Goal: Task Accomplishment & Management: Complete application form

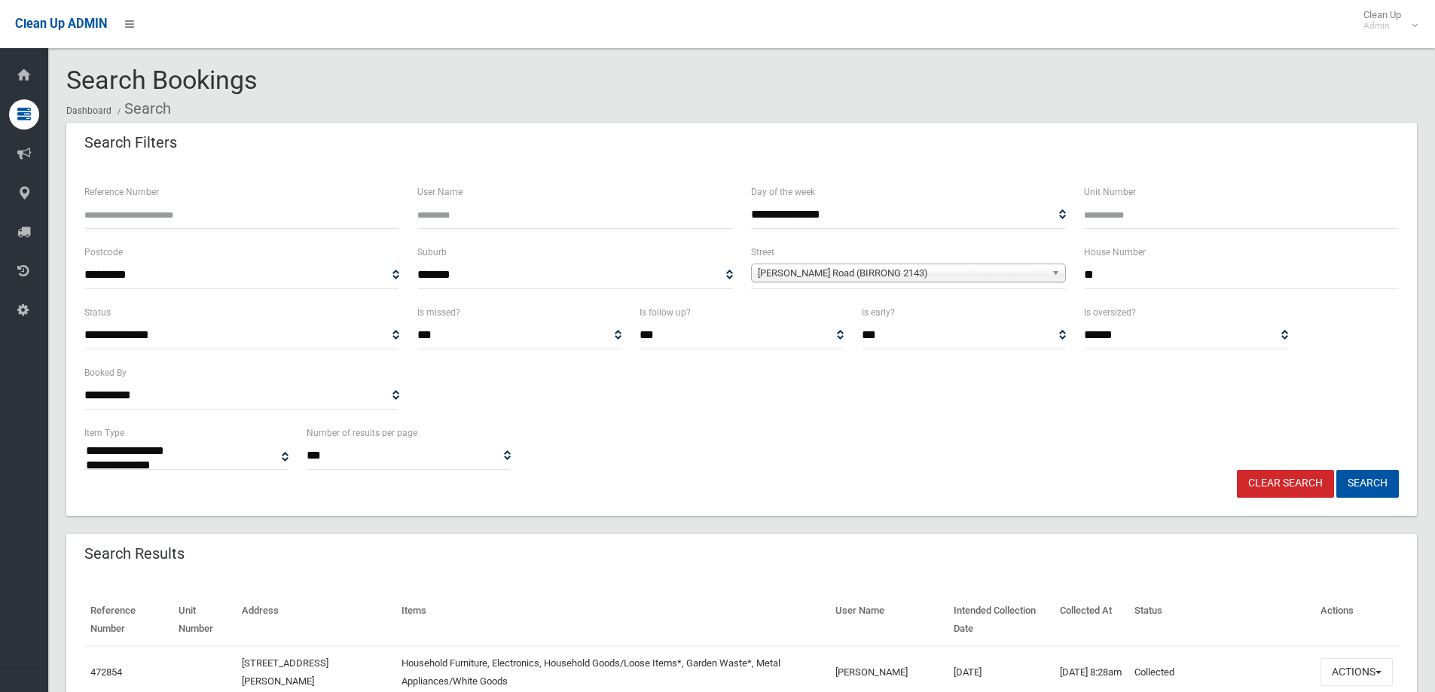
select select
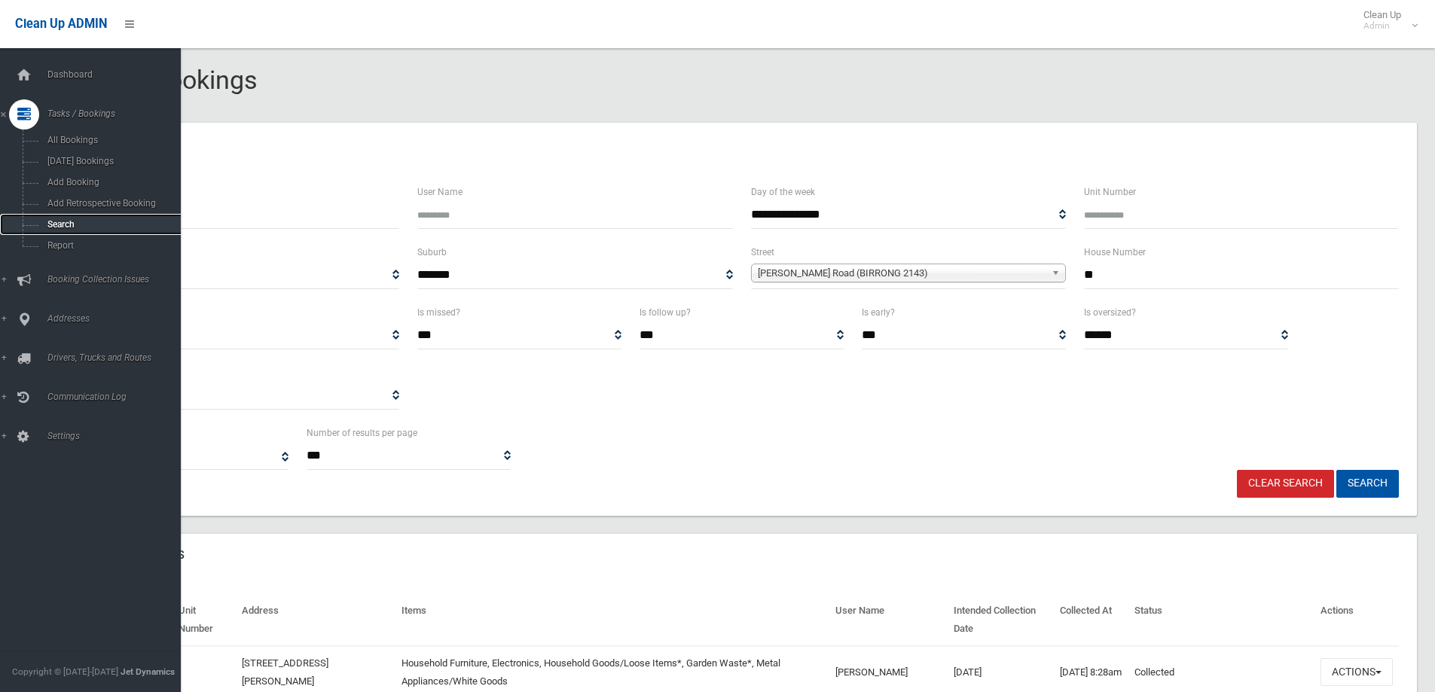
click at [53, 224] on span "Search" at bounding box center [111, 224] width 136 height 11
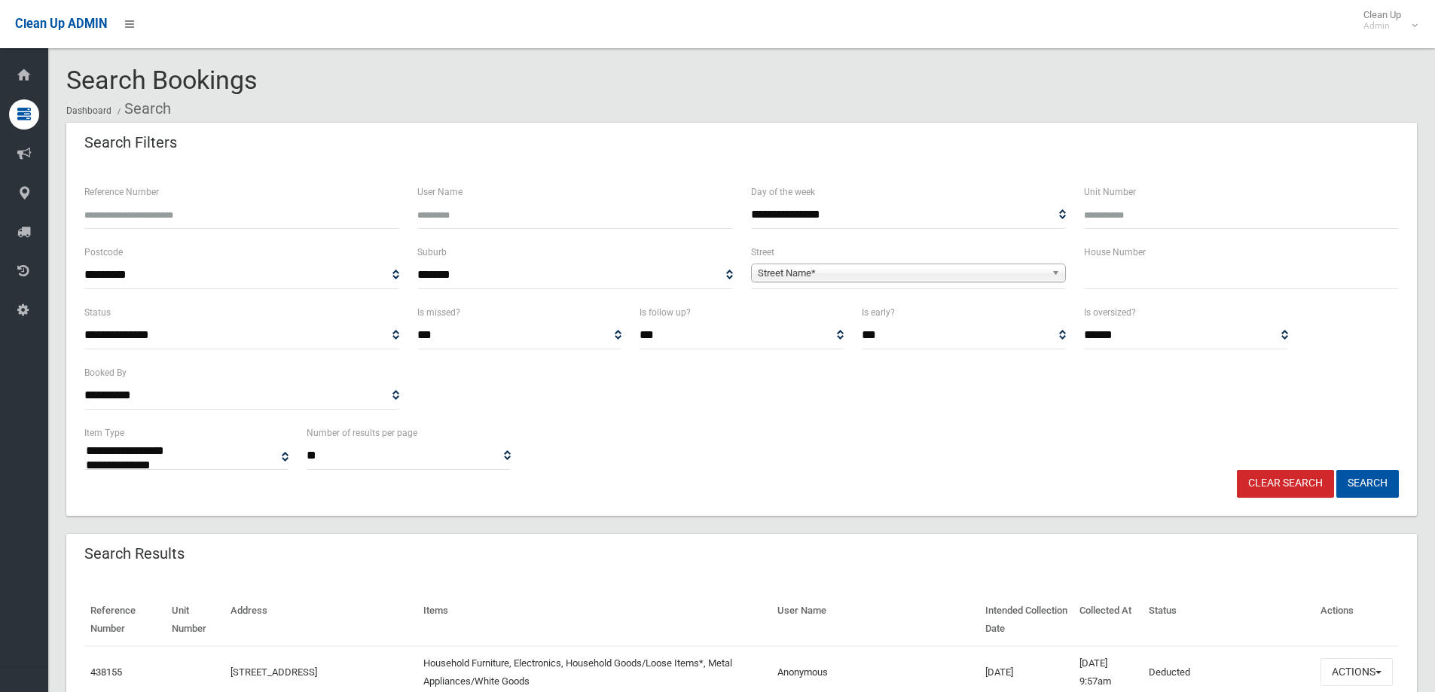
select select
click at [1107, 278] on input "text" at bounding box center [1241, 275] width 315 height 28
type input "**"
click at [828, 268] on span "Street Name*" at bounding box center [902, 273] width 288 height 18
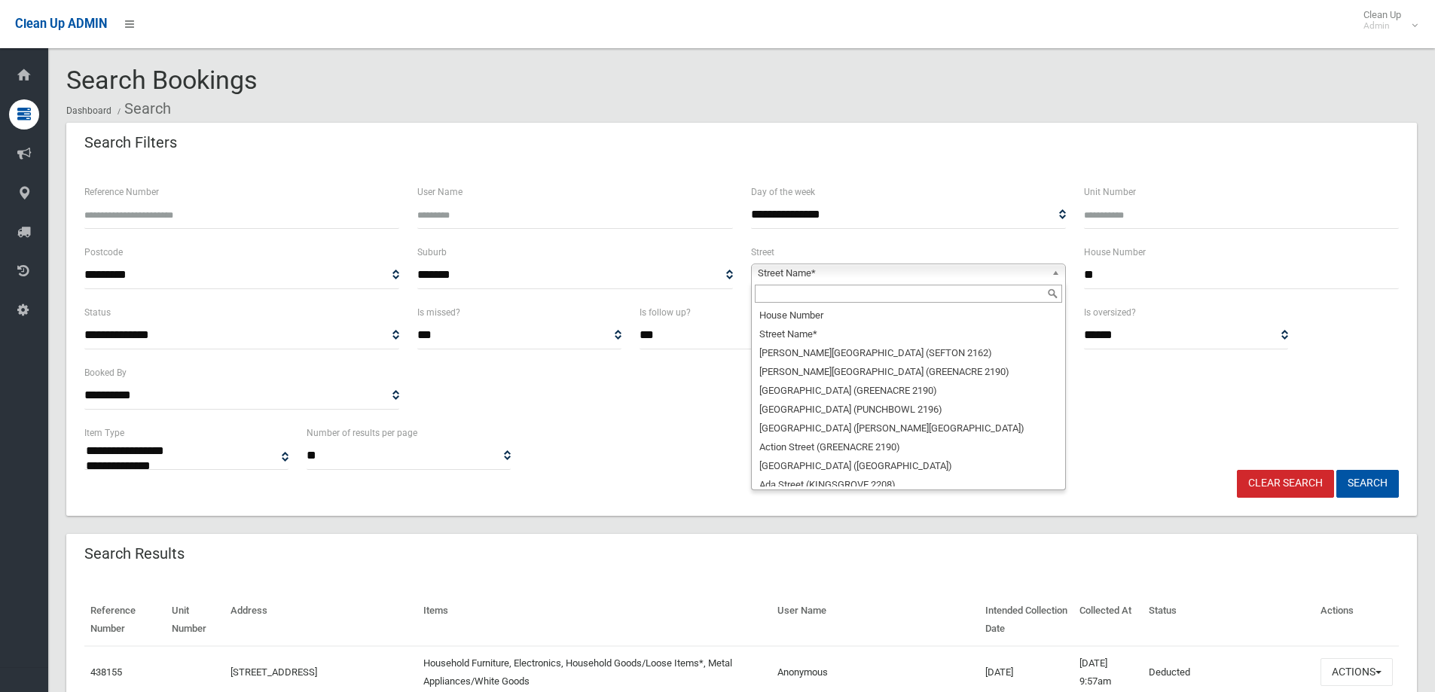
click at [777, 293] on input "text" at bounding box center [908, 294] width 307 height 18
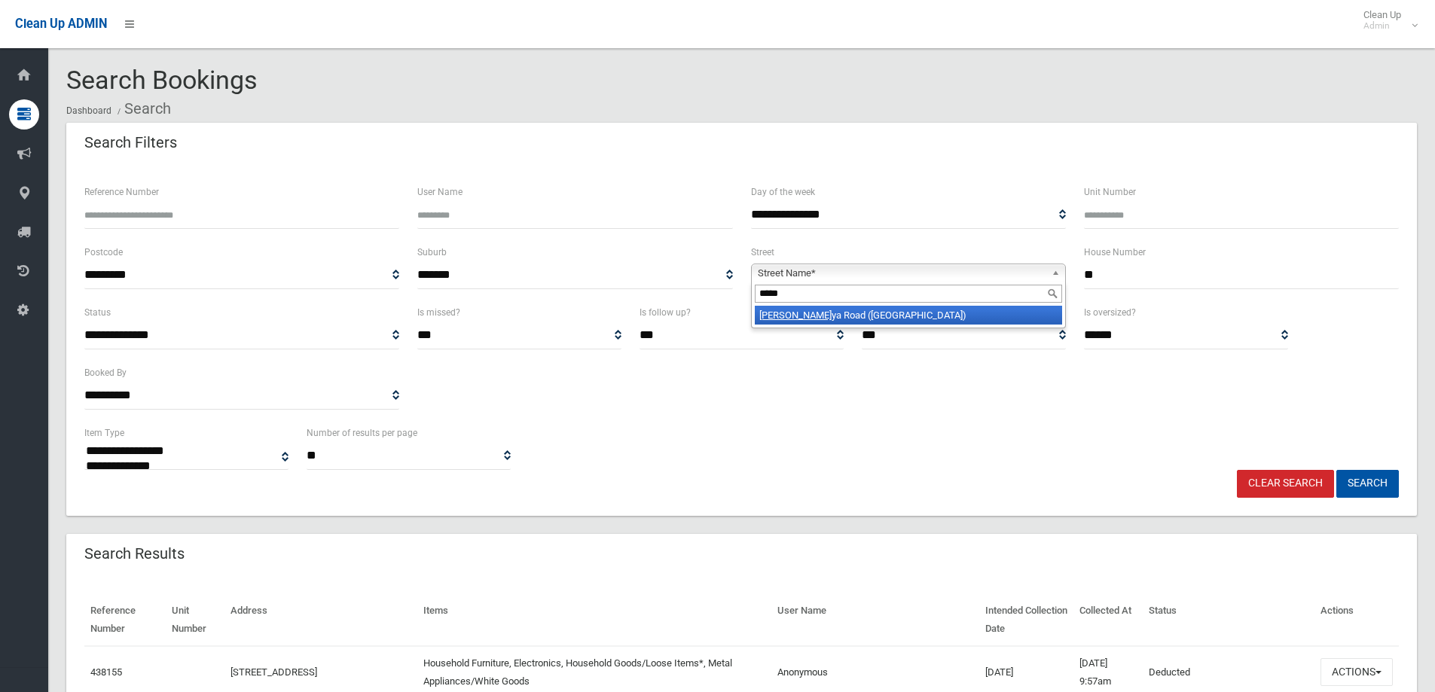
type input "*****"
click at [850, 313] on li "Carin ya Road (PICNIC POINT 2213)" at bounding box center [908, 315] width 307 height 19
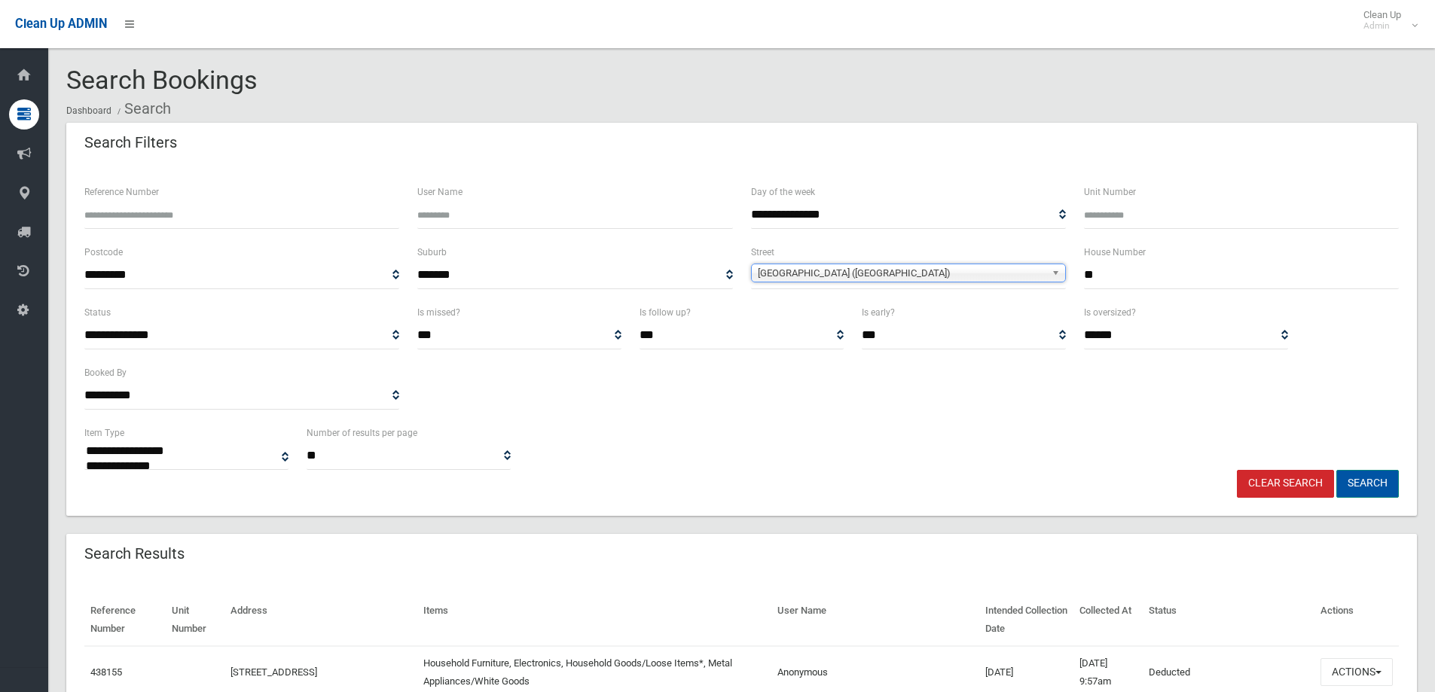
click at [1361, 484] on button "Search" at bounding box center [1367, 484] width 63 height 28
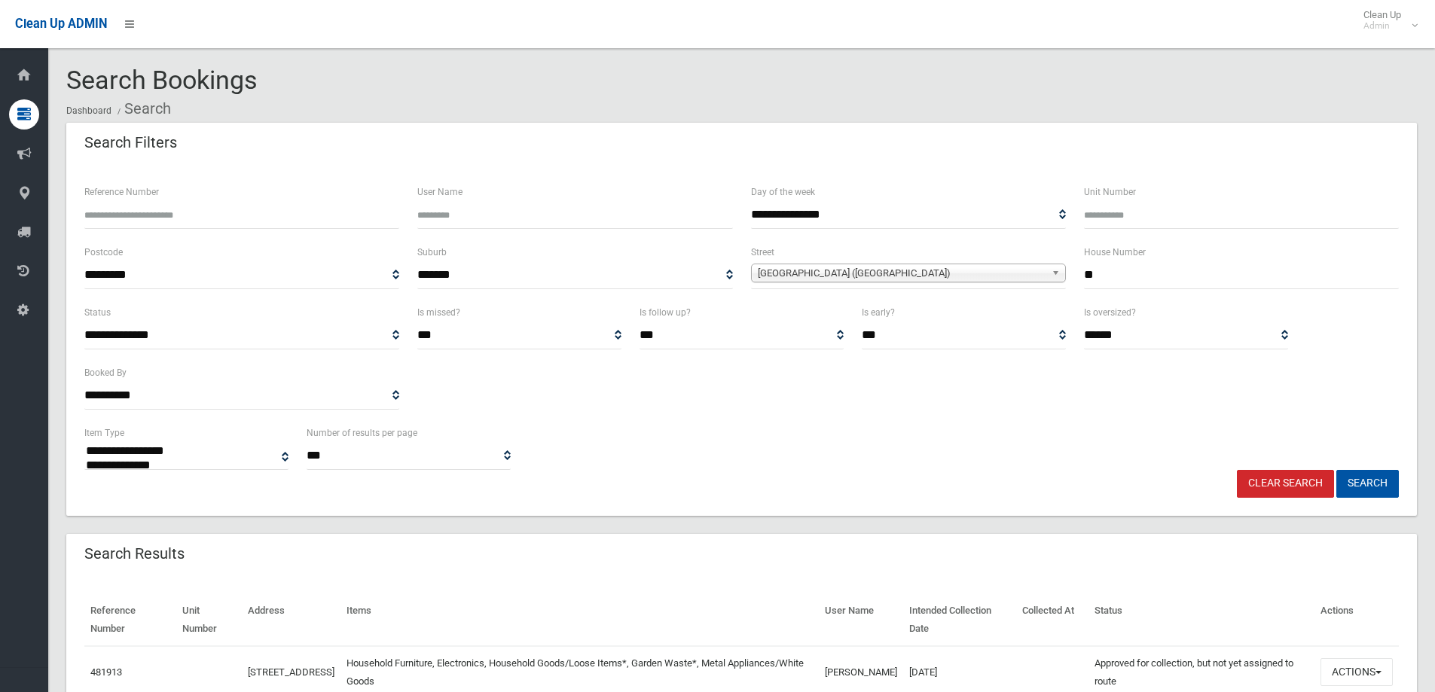
select select
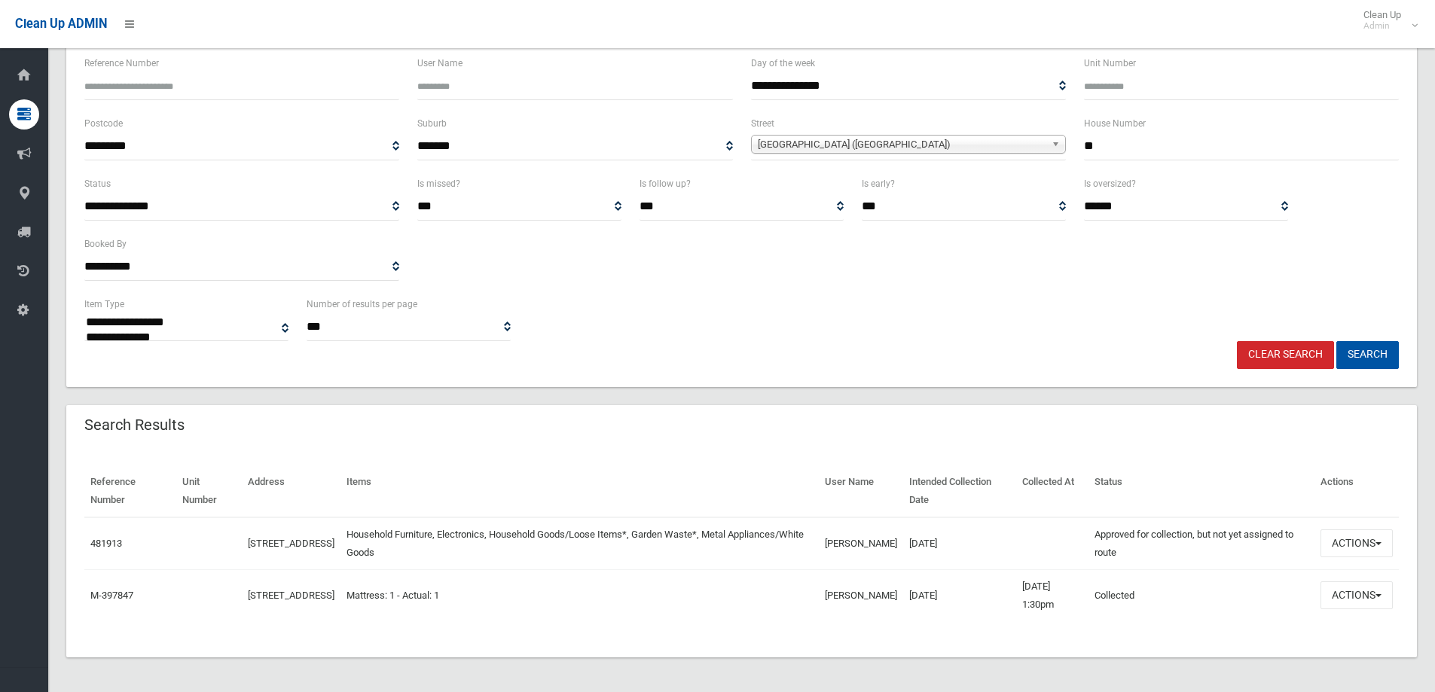
scroll to position [130, 0]
click at [1359, 545] on button "Actions" at bounding box center [1357, 542] width 72 height 28
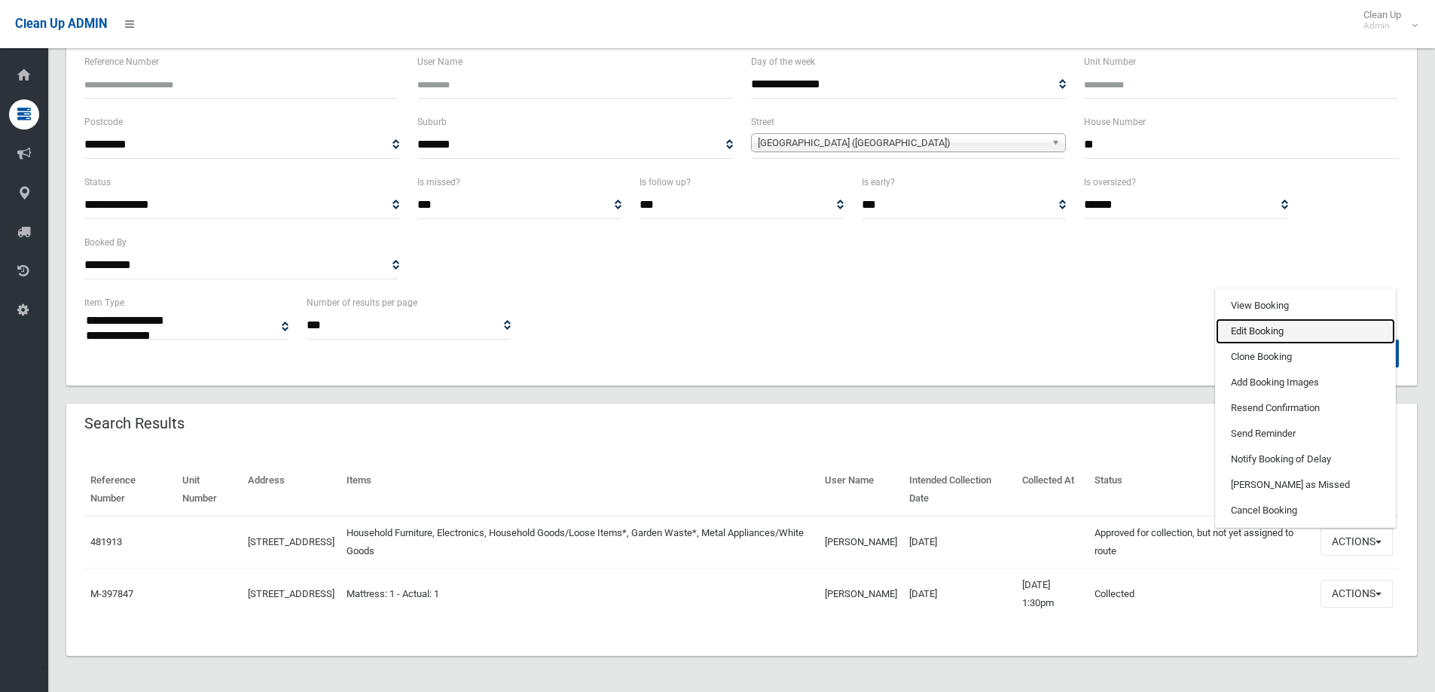
click at [1244, 332] on link "Edit Booking" at bounding box center [1305, 332] width 179 height 26
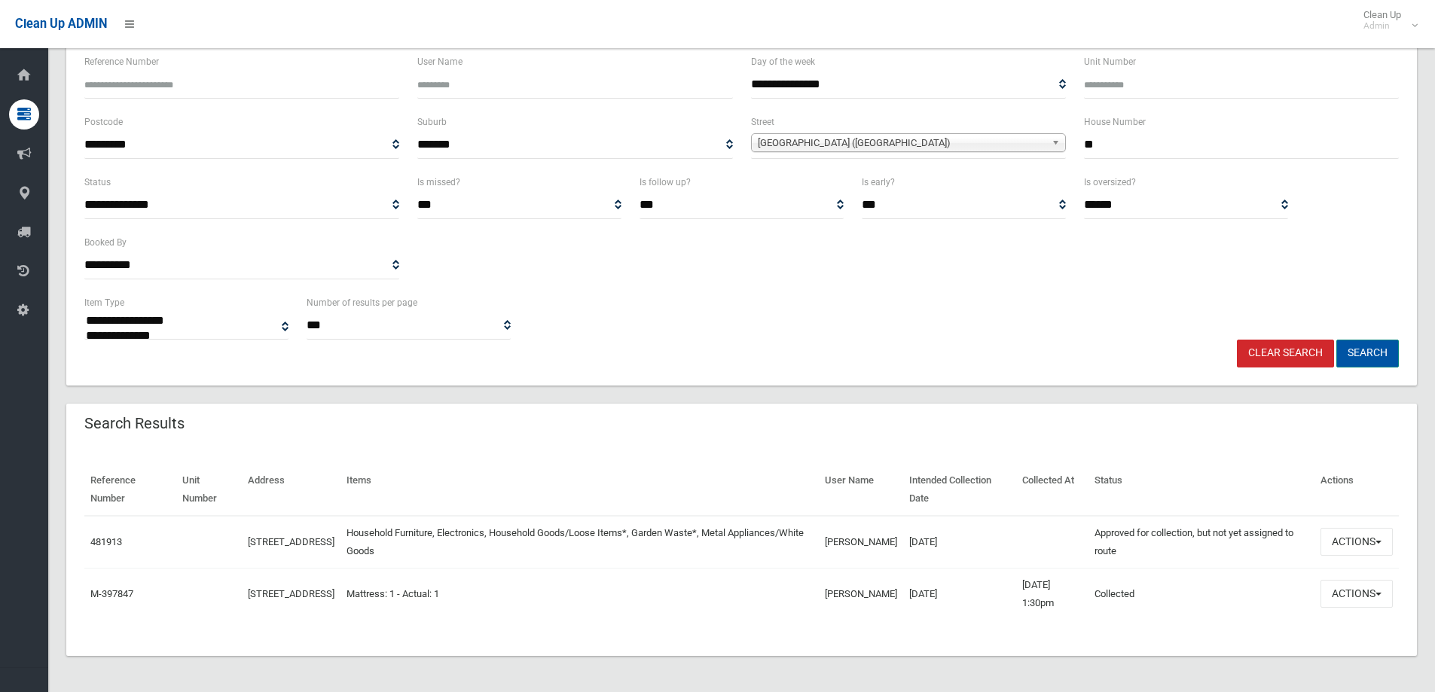
click at [1365, 350] on button "Search" at bounding box center [1367, 354] width 63 height 28
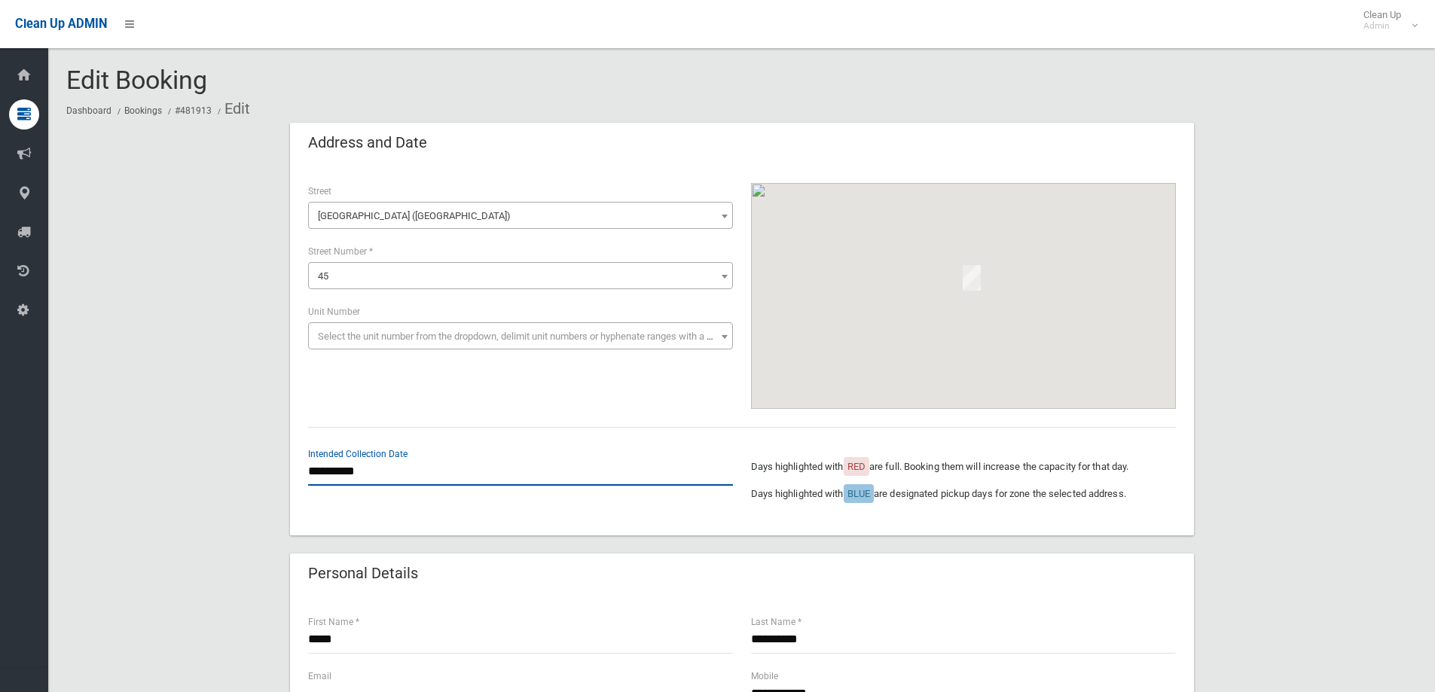
click at [360, 478] on input "**********" at bounding box center [520, 472] width 425 height 28
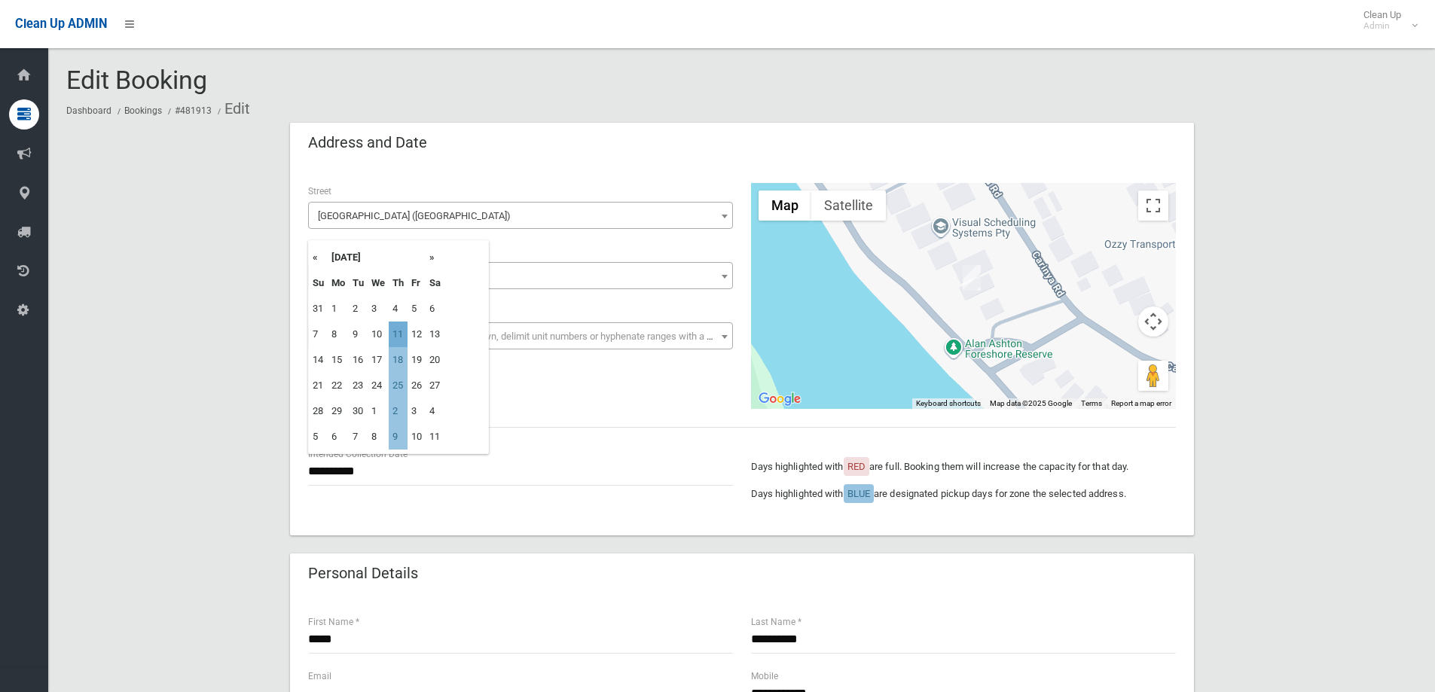
click at [394, 333] on td "11" at bounding box center [398, 335] width 19 height 26
type input "**********"
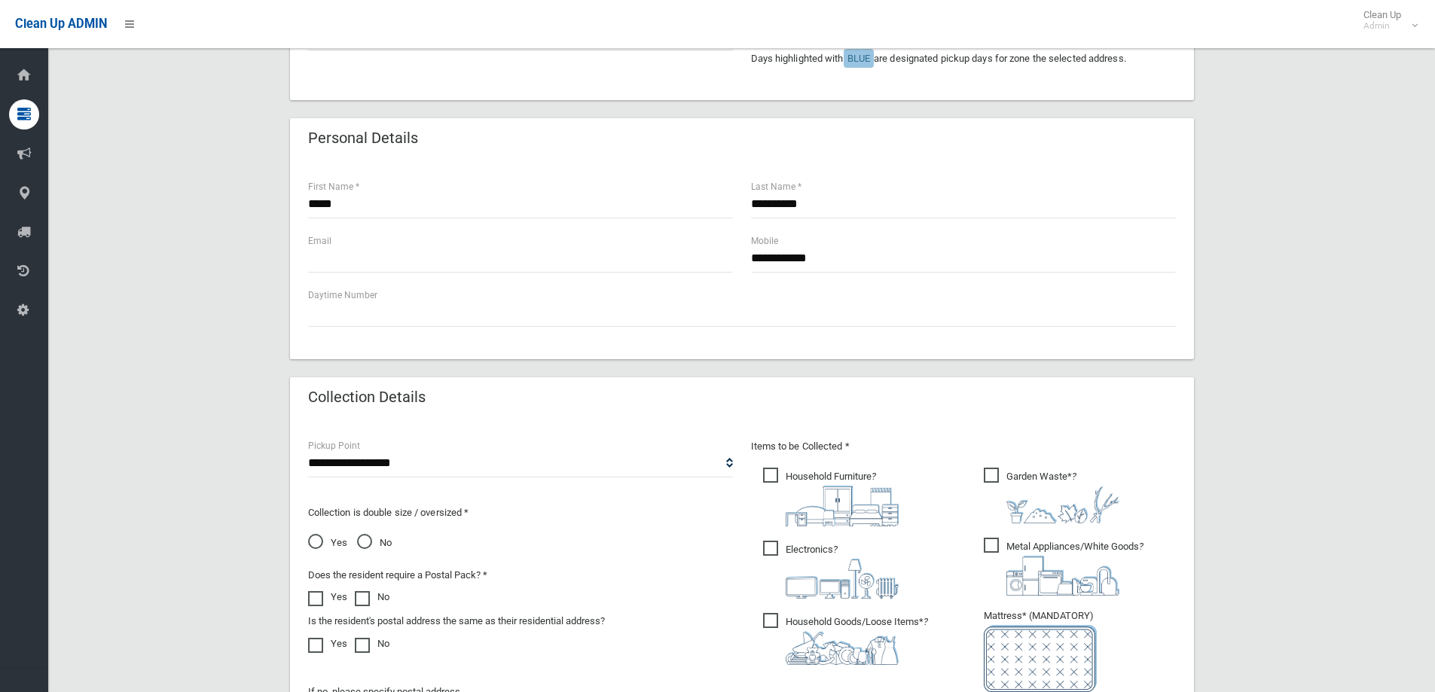
scroll to position [603, 0]
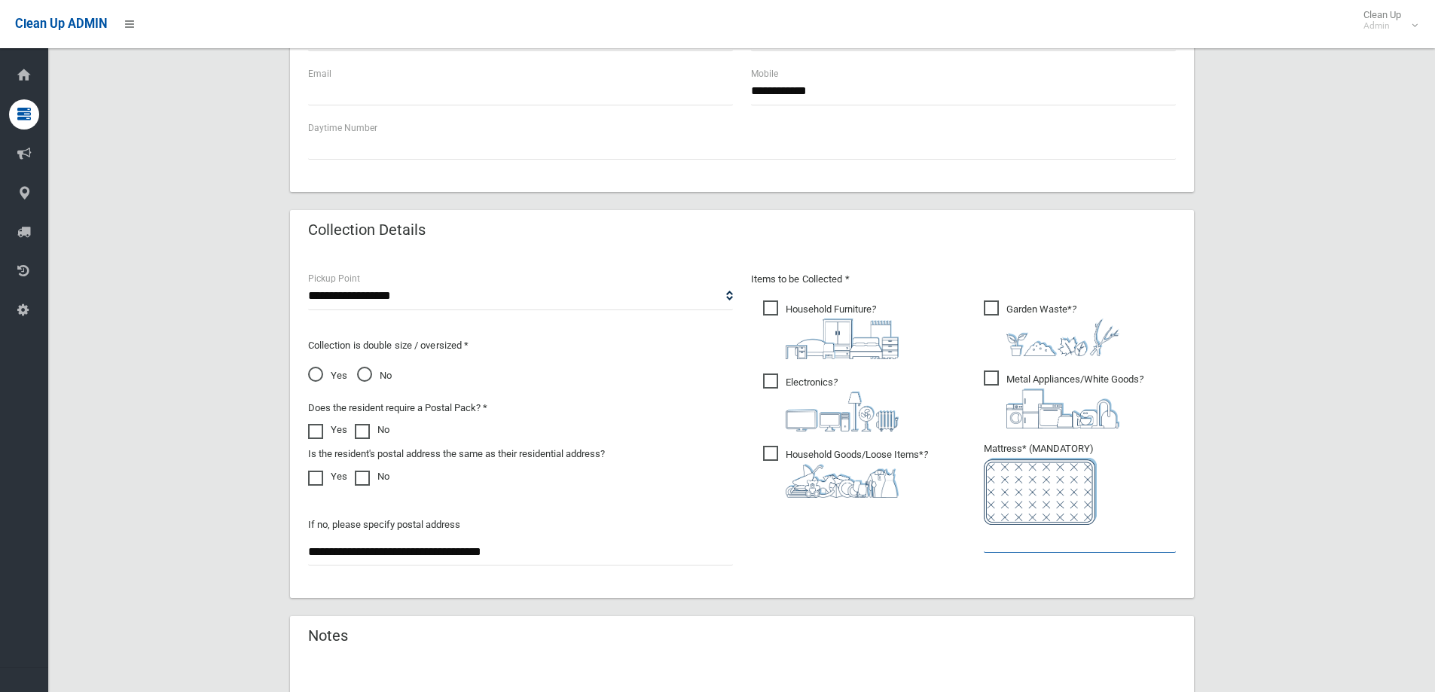
click at [1013, 532] on input "text" at bounding box center [1080, 539] width 192 height 28
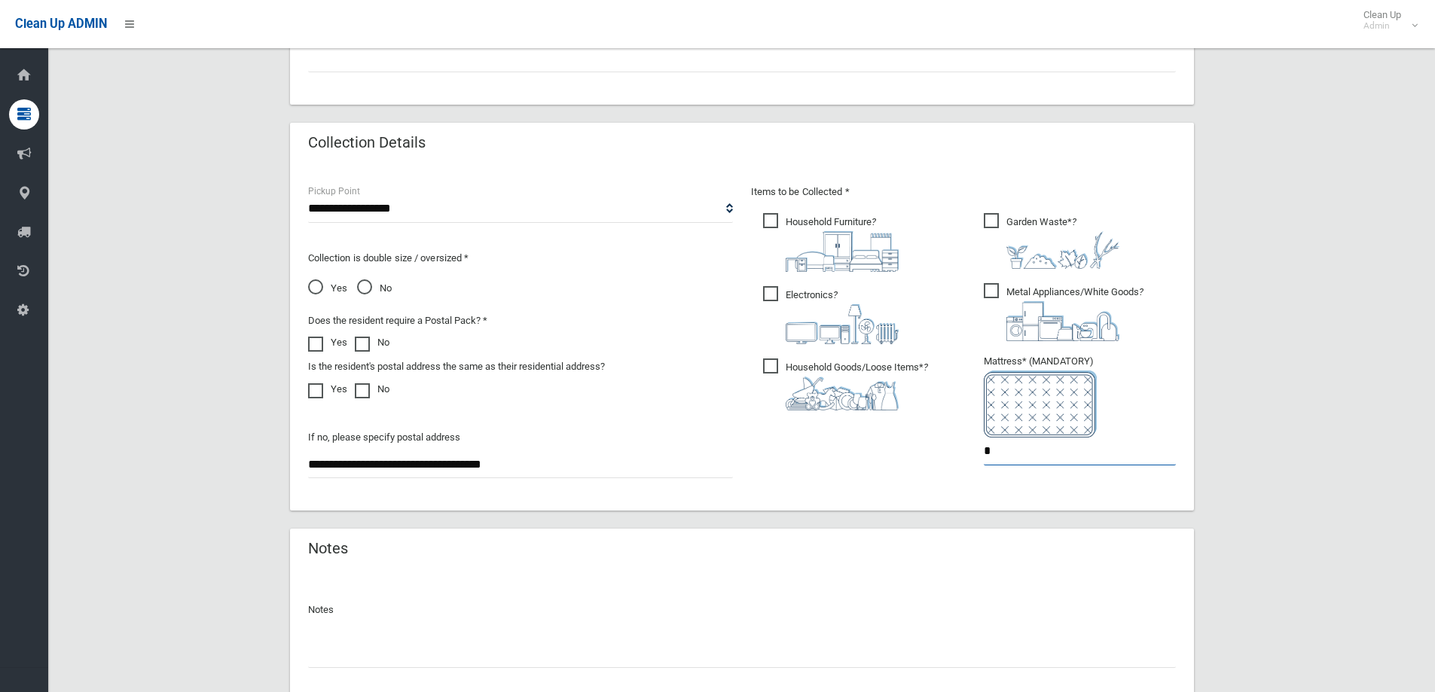
scroll to position [799, 0]
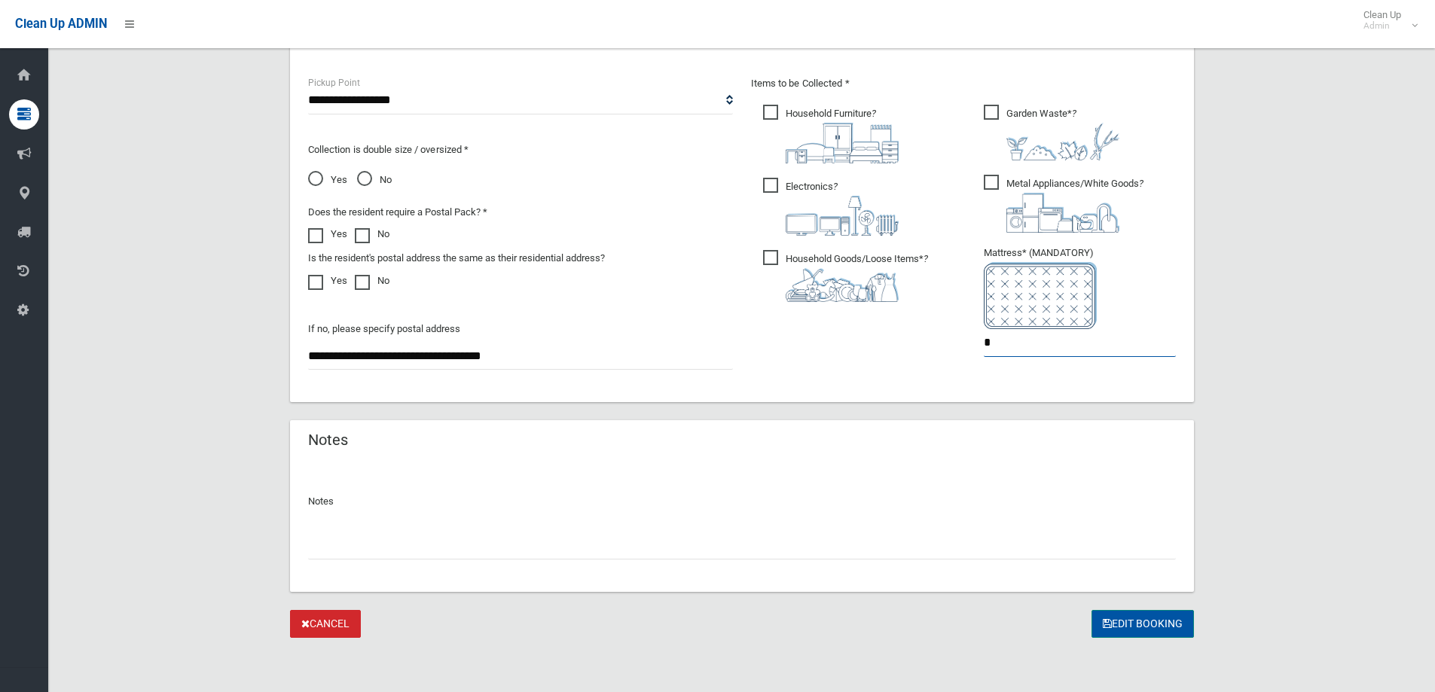
type input "*"
click at [1130, 624] on button "Edit Booking" at bounding box center [1143, 624] width 102 height 28
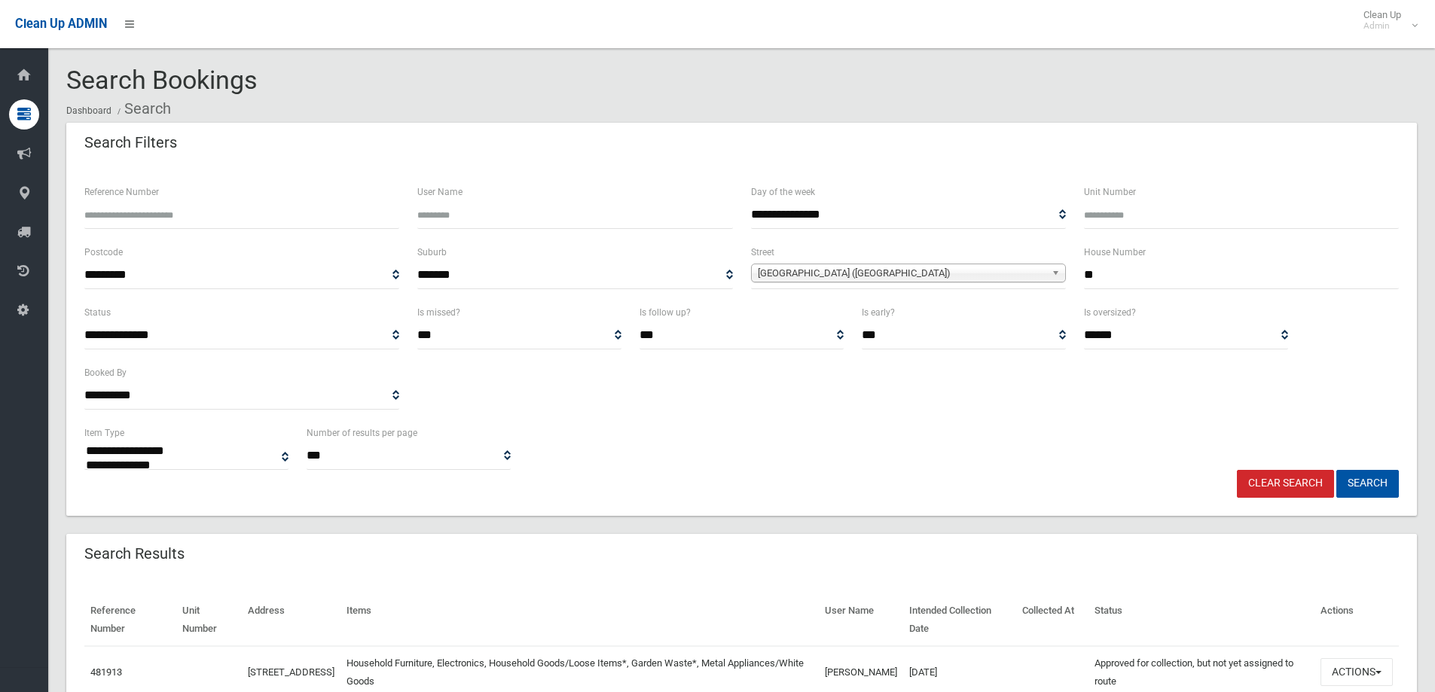
select select
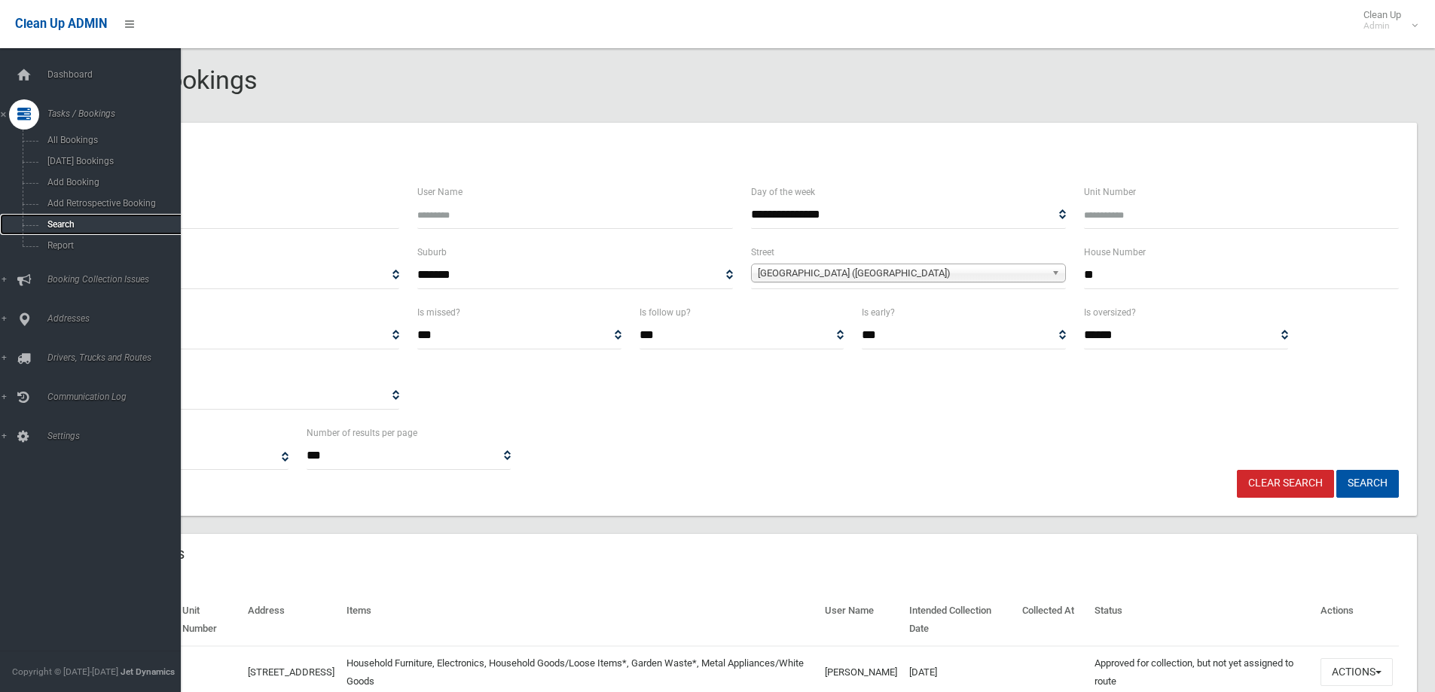
click at [66, 221] on span "Search" at bounding box center [111, 224] width 136 height 11
click at [55, 224] on span "Search" at bounding box center [111, 224] width 136 height 11
click at [57, 224] on span "Search" at bounding box center [111, 224] width 136 height 11
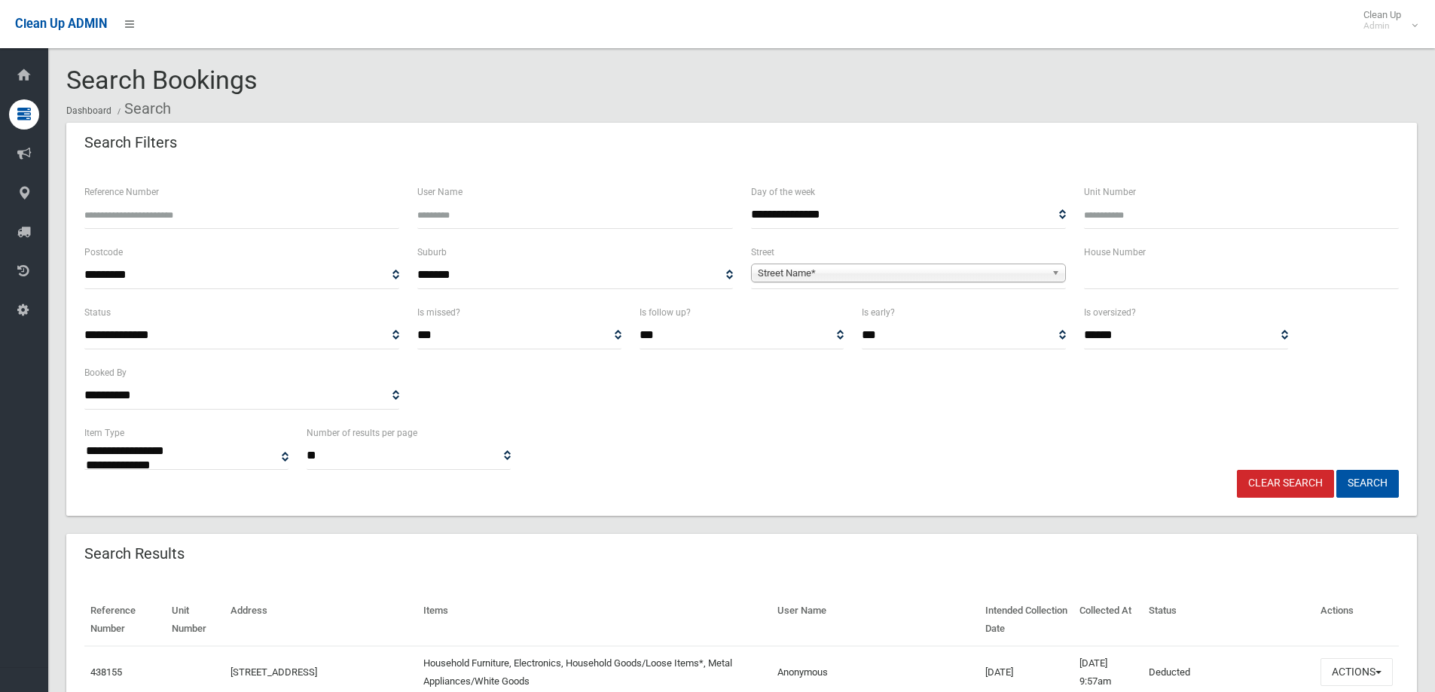
select select
click at [1113, 276] on input "text" at bounding box center [1241, 275] width 315 height 28
type input "*"
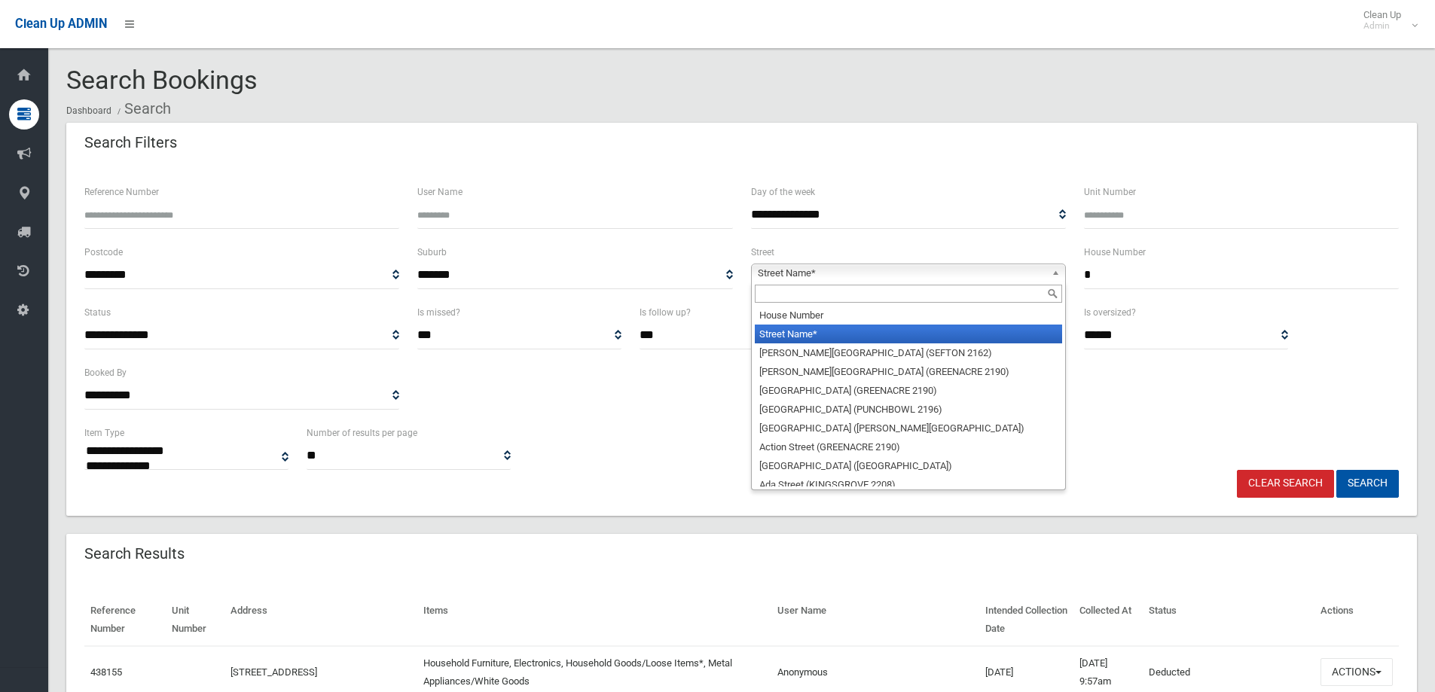
click at [786, 269] on span "Street Name*" at bounding box center [902, 273] width 288 height 18
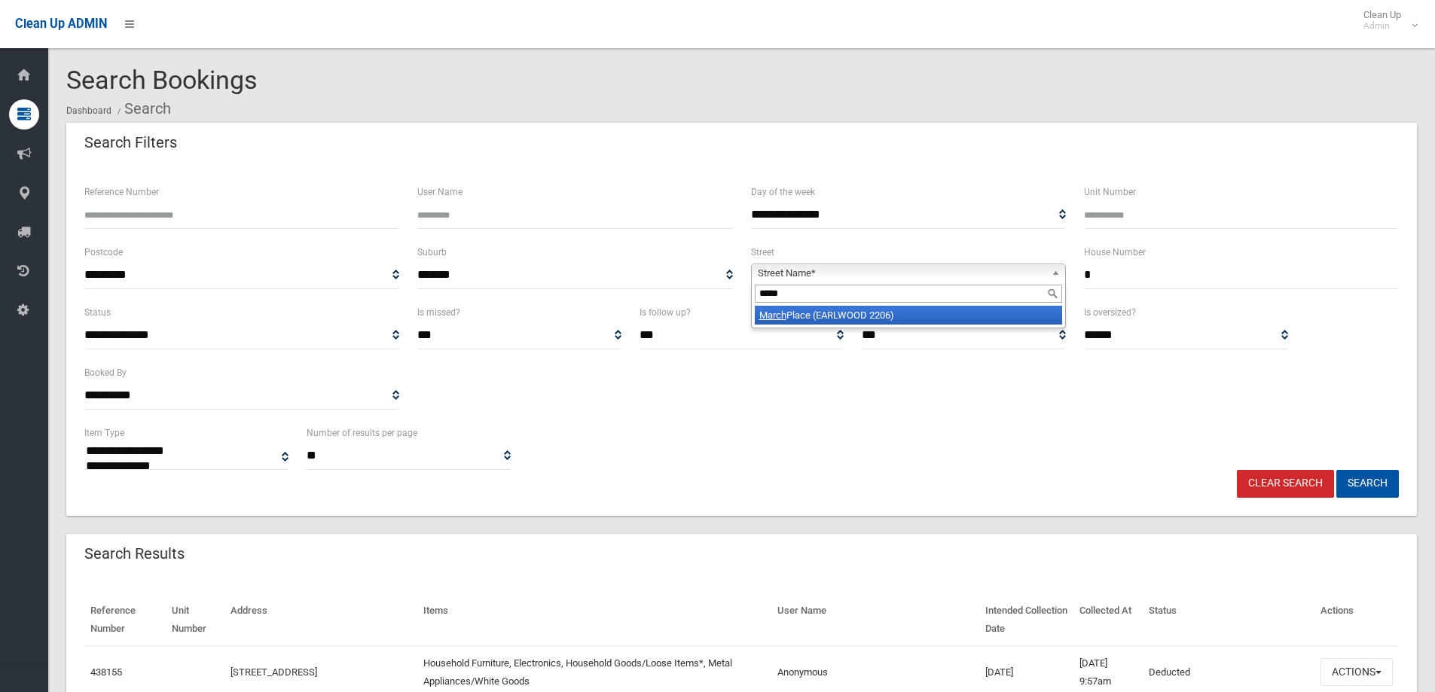
type input "*****"
click at [795, 319] on li "March Place (EARLWOOD 2206)" at bounding box center [908, 315] width 307 height 19
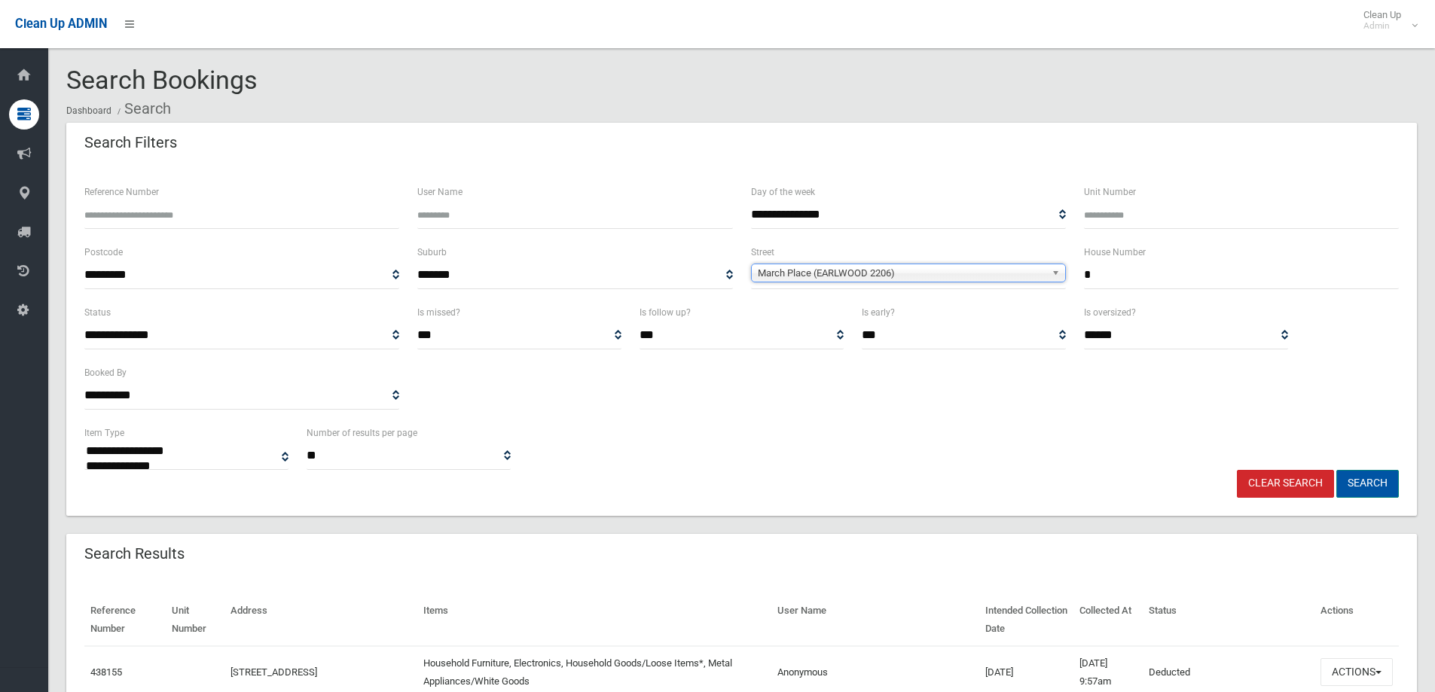
click at [1376, 484] on button "Search" at bounding box center [1367, 484] width 63 height 28
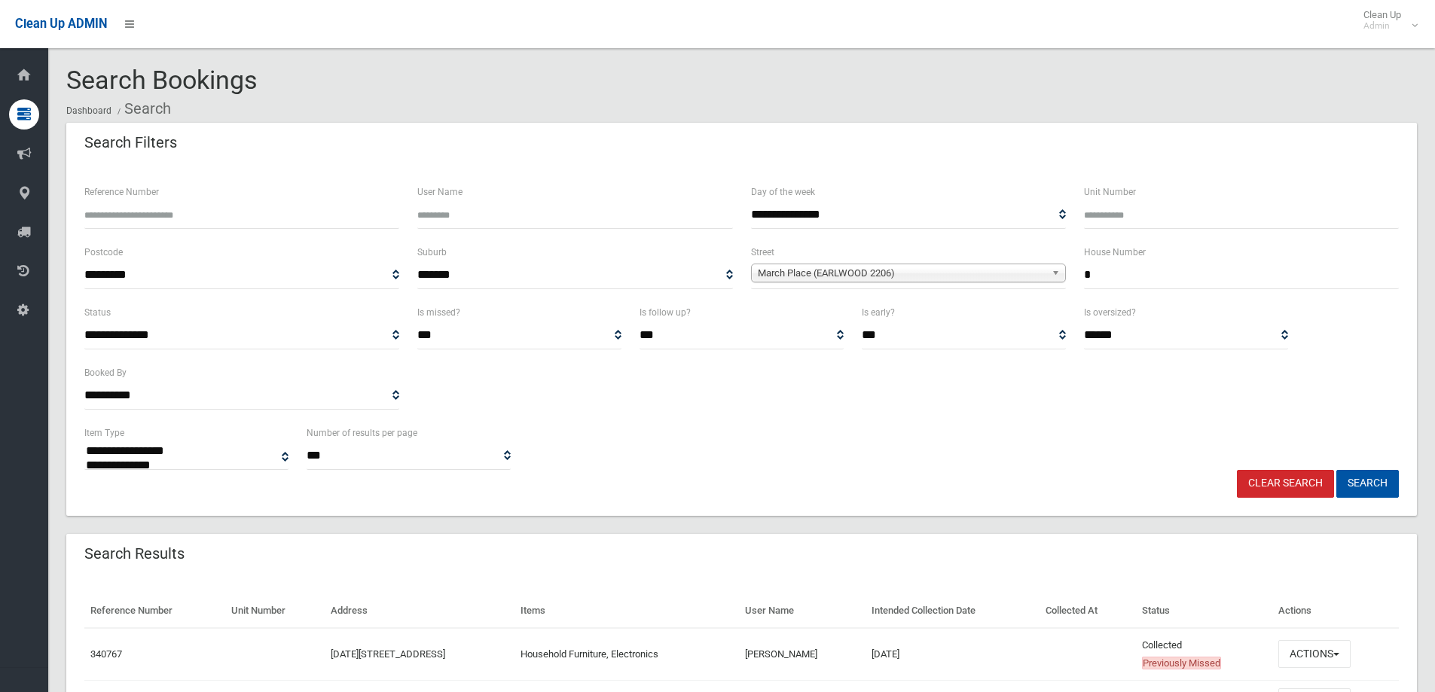
select select
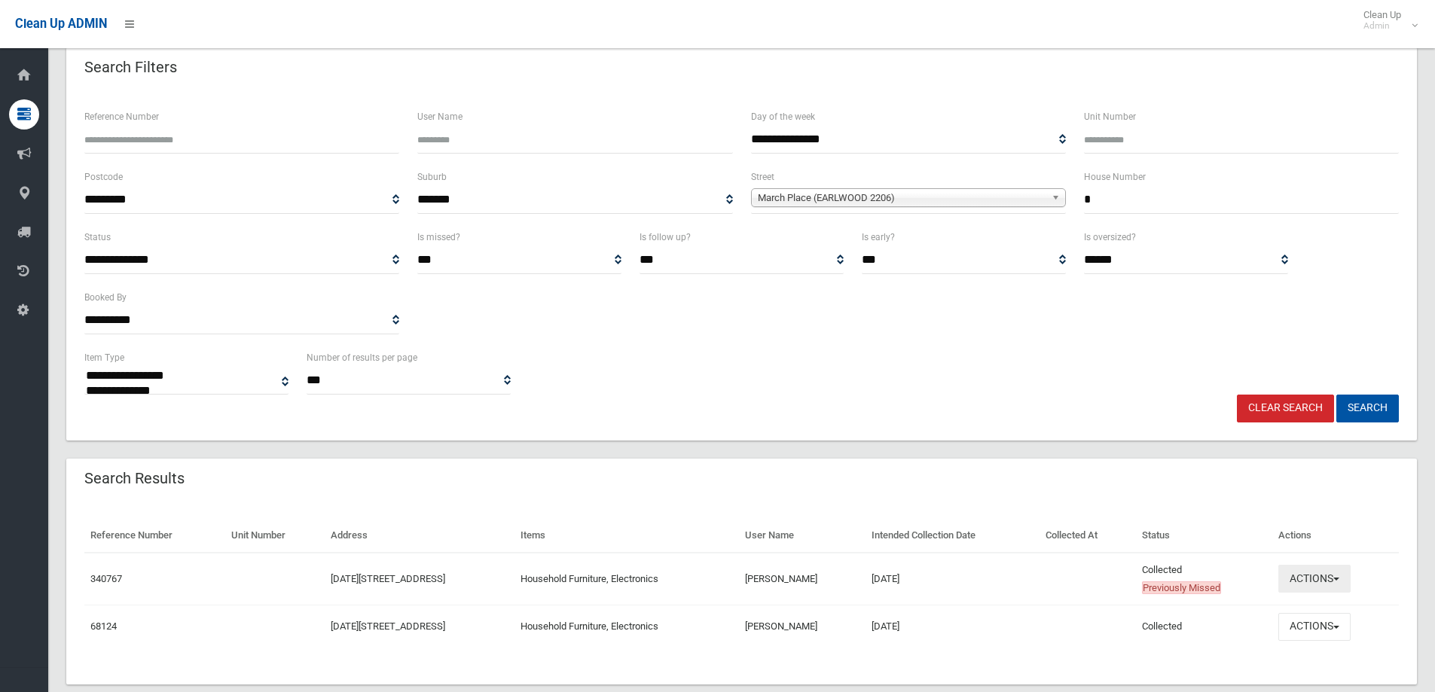
click at [1318, 580] on button "Actions" at bounding box center [1314, 579] width 72 height 28
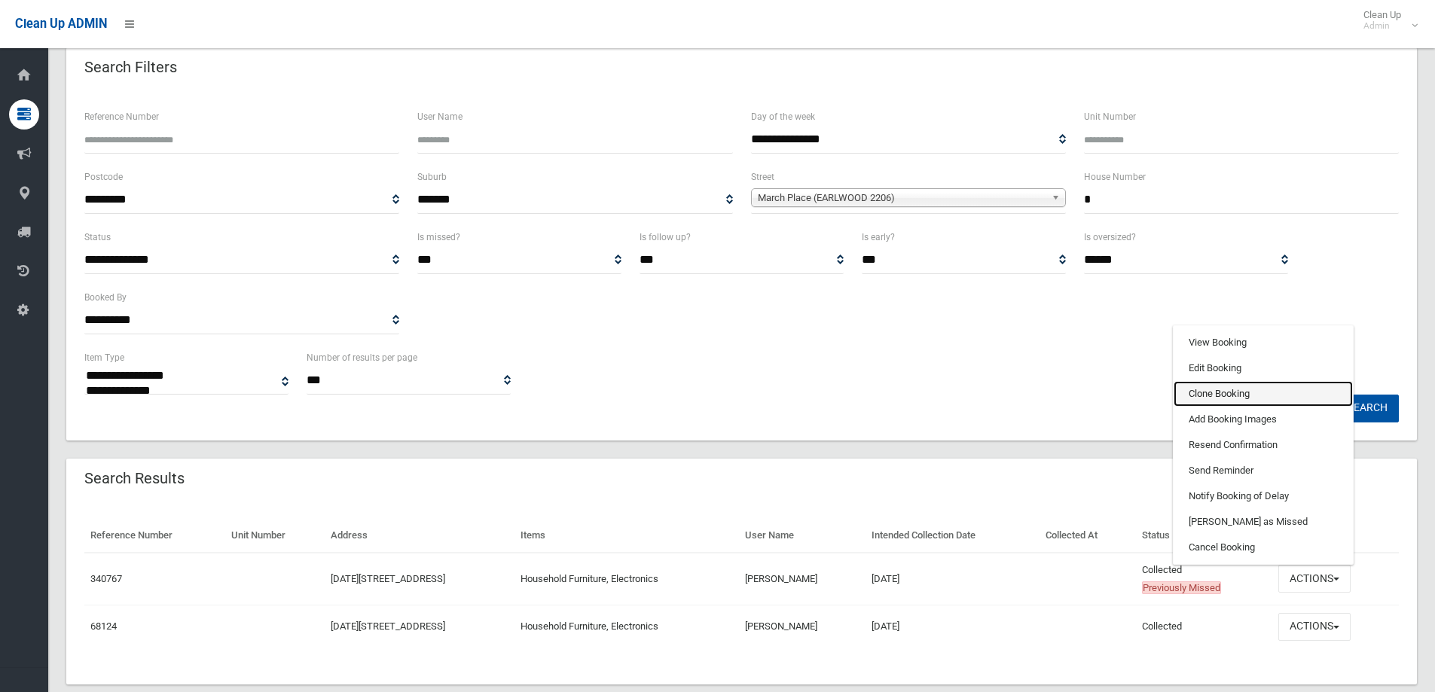
click at [1202, 397] on link "Clone Booking" at bounding box center [1263, 394] width 179 height 26
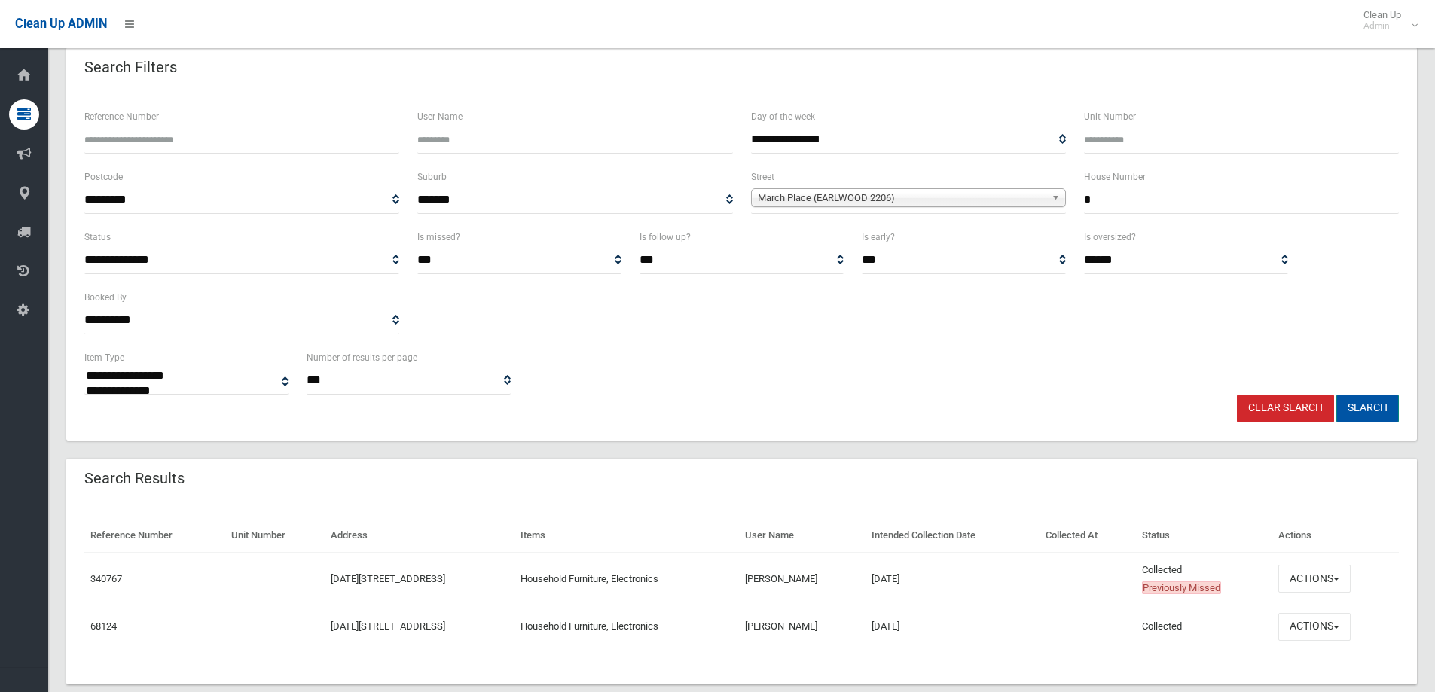
click at [1368, 408] on button "Search" at bounding box center [1367, 409] width 63 height 28
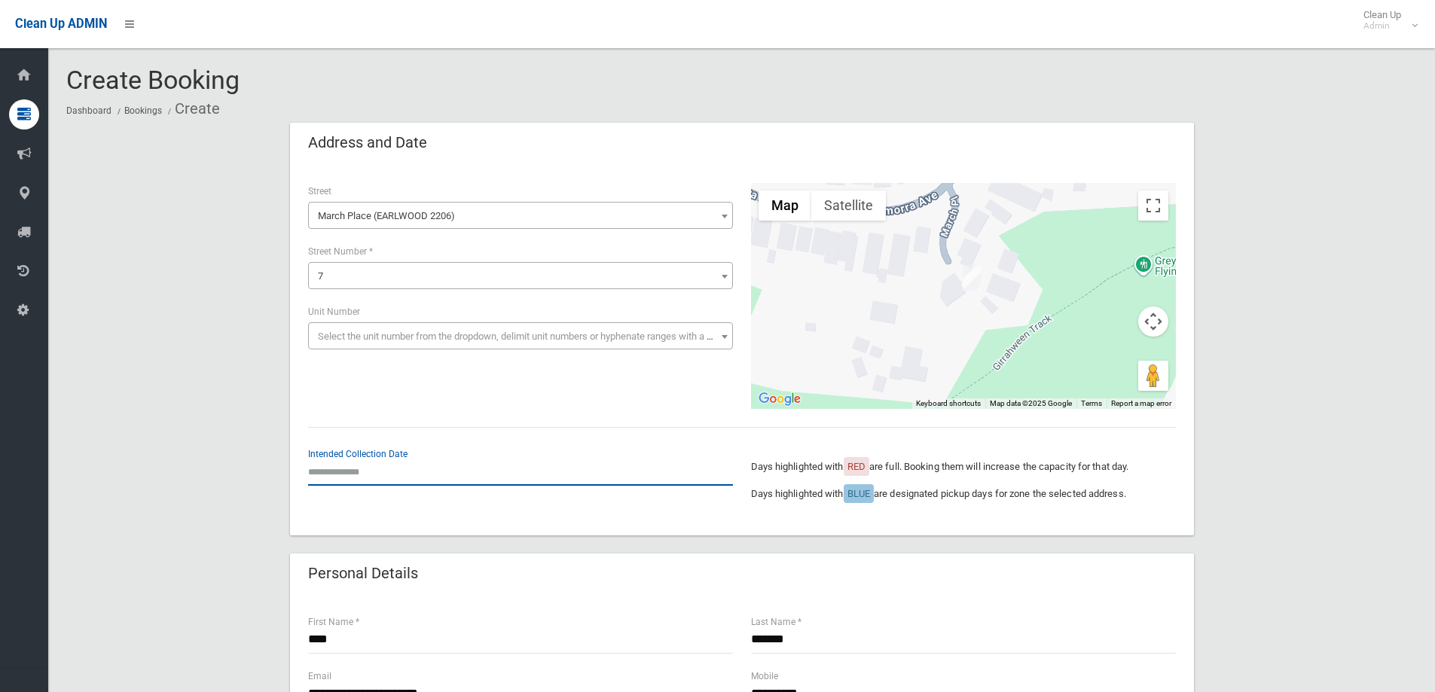
click at [338, 472] on input "text" at bounding box center [520, 472] width 425 height 28
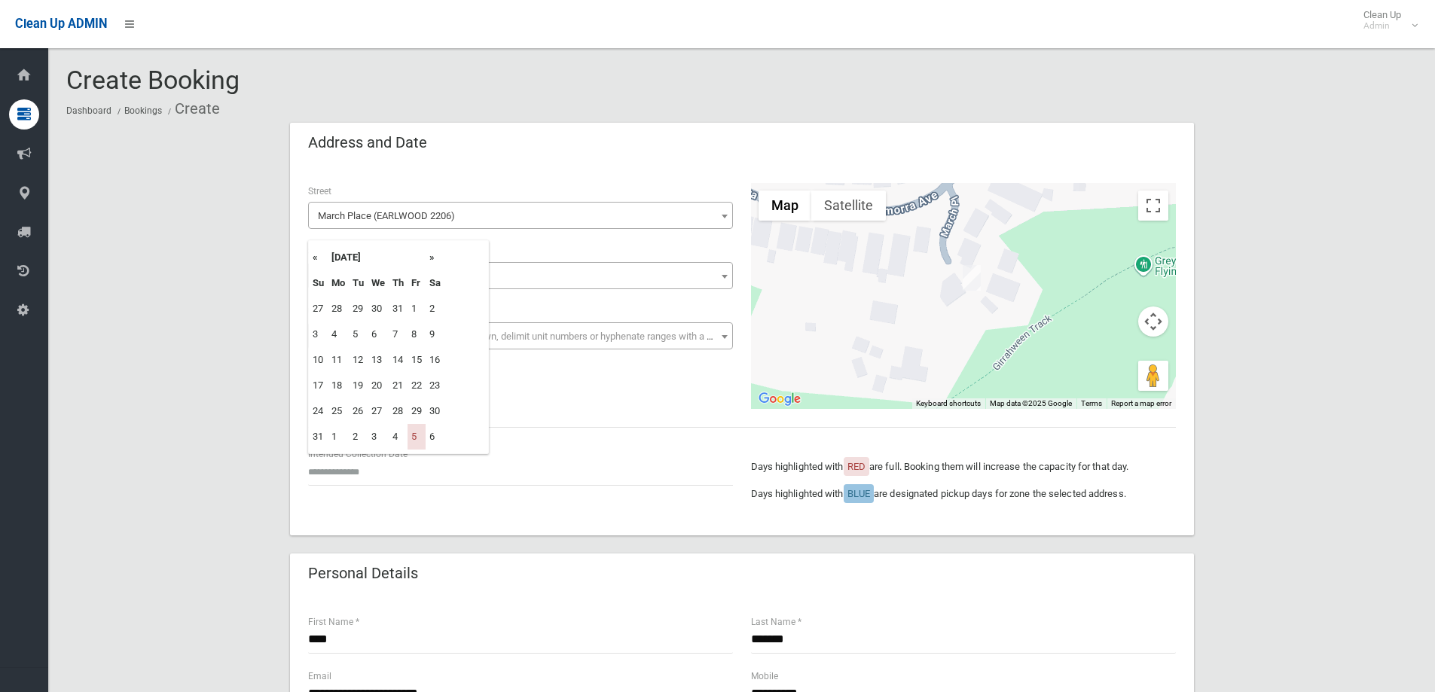
click at [432, 258] on th "»" at bounding box center [435, 258] width 19 height 26
click at [416, 360] on td "19" at bounding box center [417, 360] width 18 height 26
type input "**********"
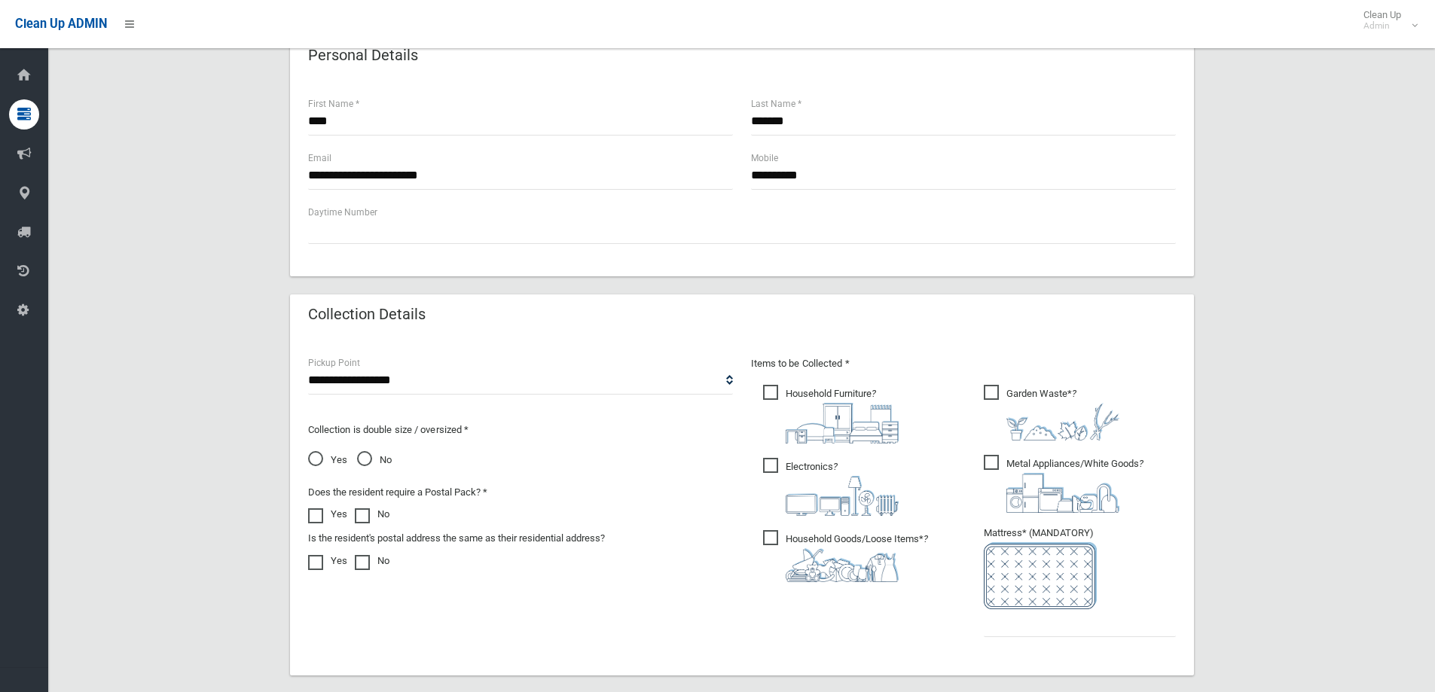
scroll to position [527, 0]
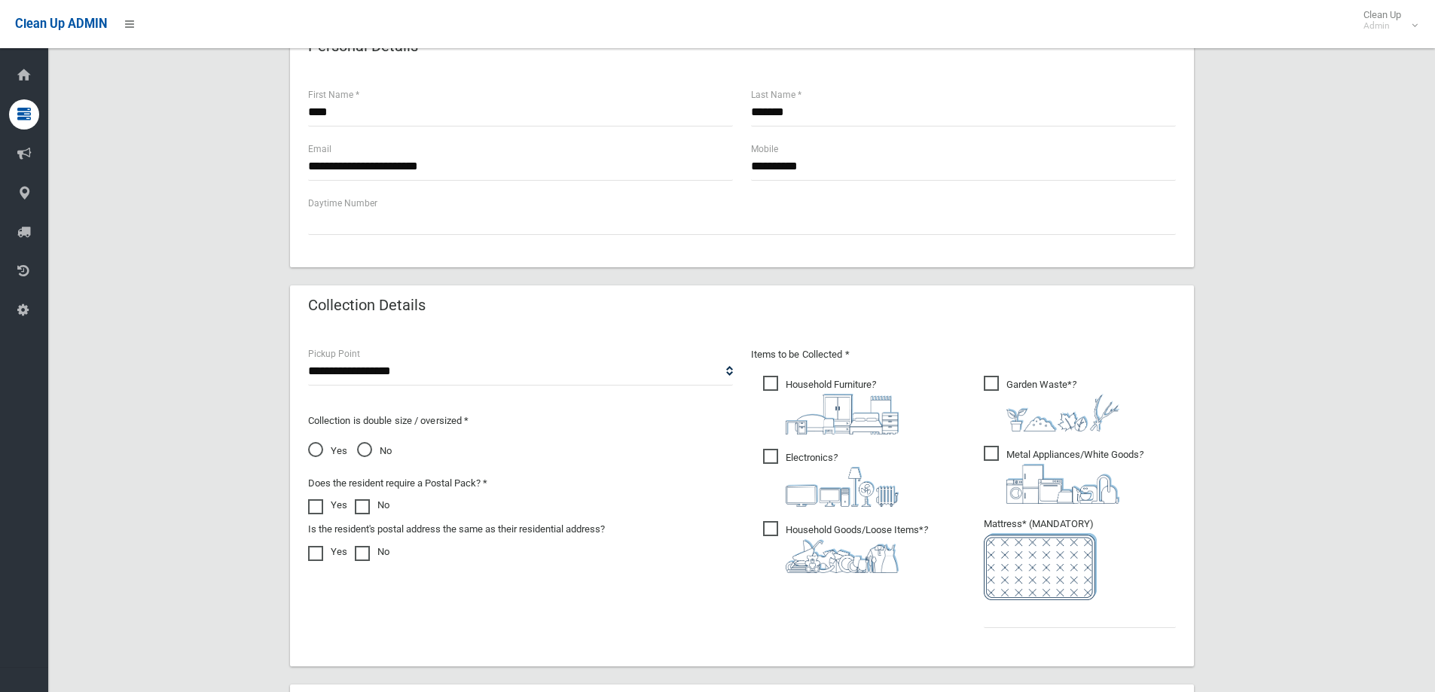
click at [763, 529] on span "Household Goods/Loose Items* ?" at bounding box center [845, 547] width 165 height 52
click at [988, 380] on span "Garden Waste* ?" at bounding box center [1052, 404] width 136 height 56
click at [991, 453] on span "Metal Appliances/White Goods ?" at bounding box center [1064, 475] width 160 height 58
click at [365, 447] on span "No" at bounding box center [374, 451] width 35 height 18
click at [1018, 624] on input "text" at bounding box center [1080, 614] width 192 height 28
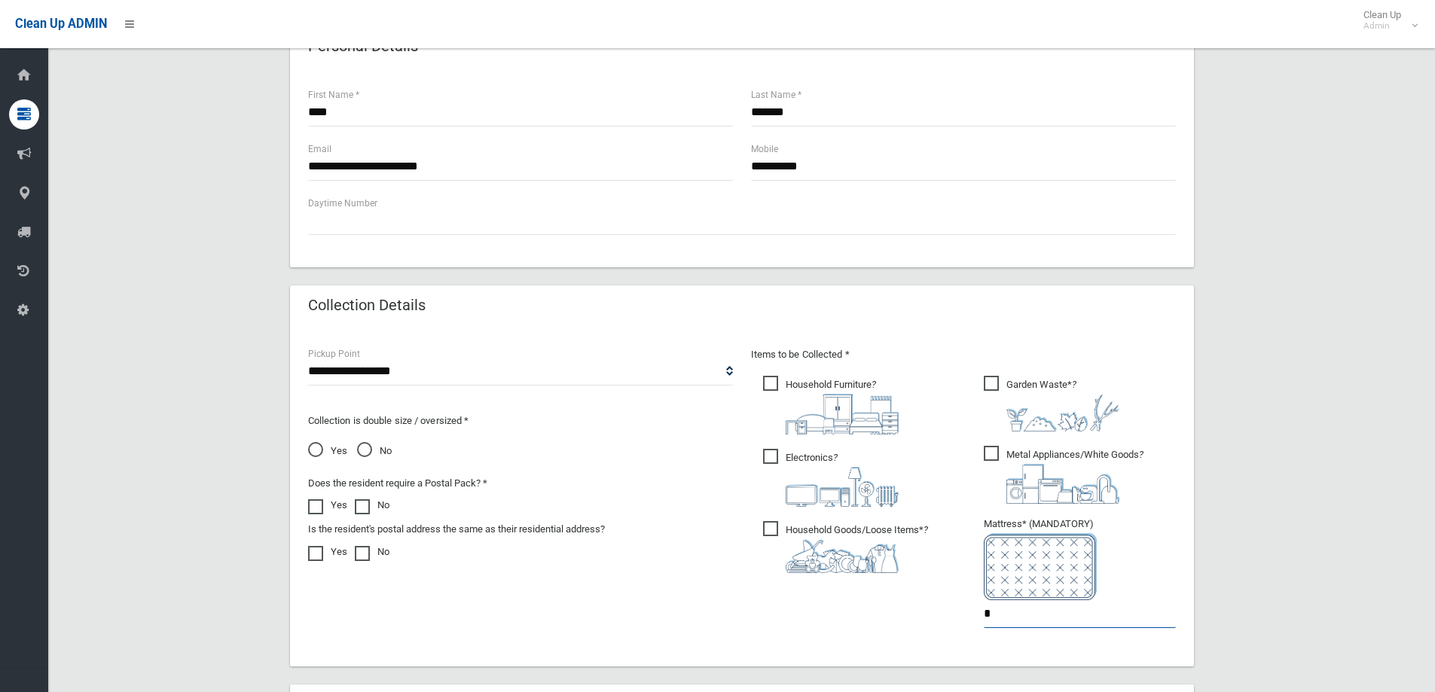
type input "*"
click at [985, 380] on span "Garden Waste* ?" at bounding box center [1052, 404] width 136 height 56
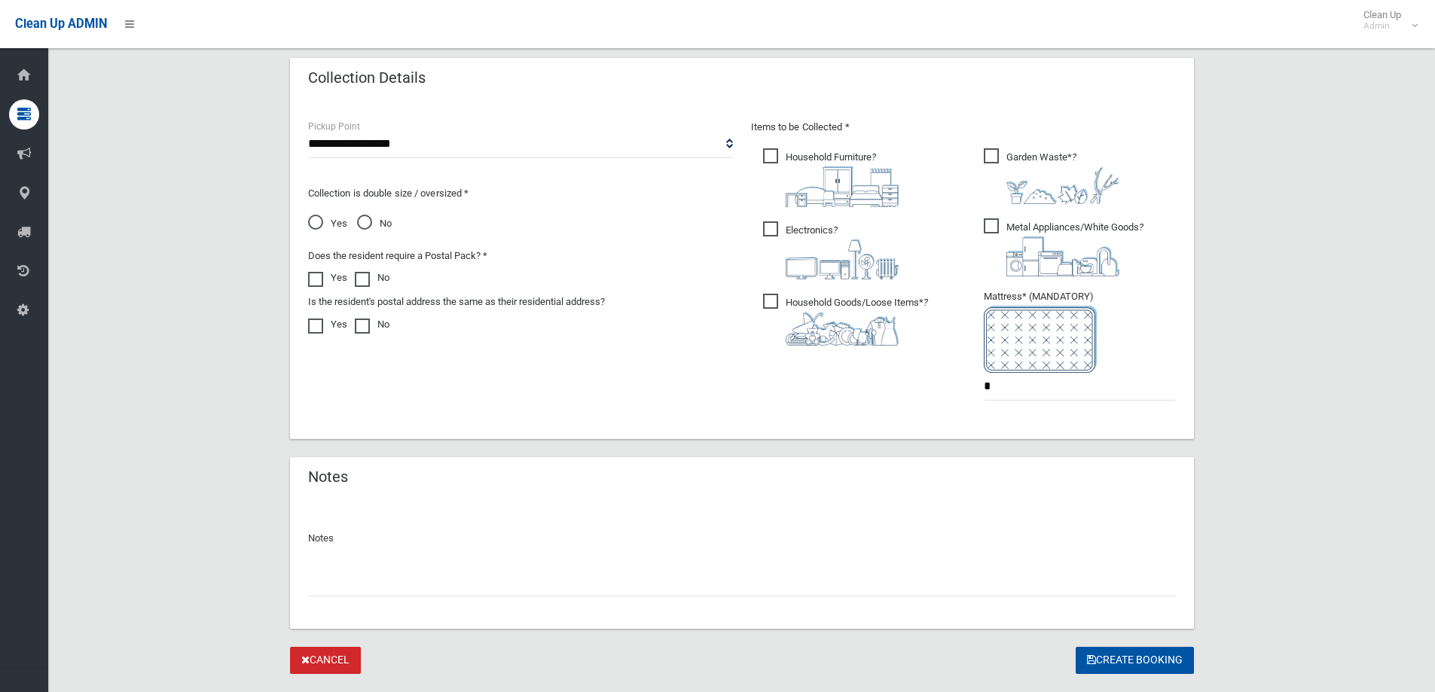
scroll to position [791, 0]
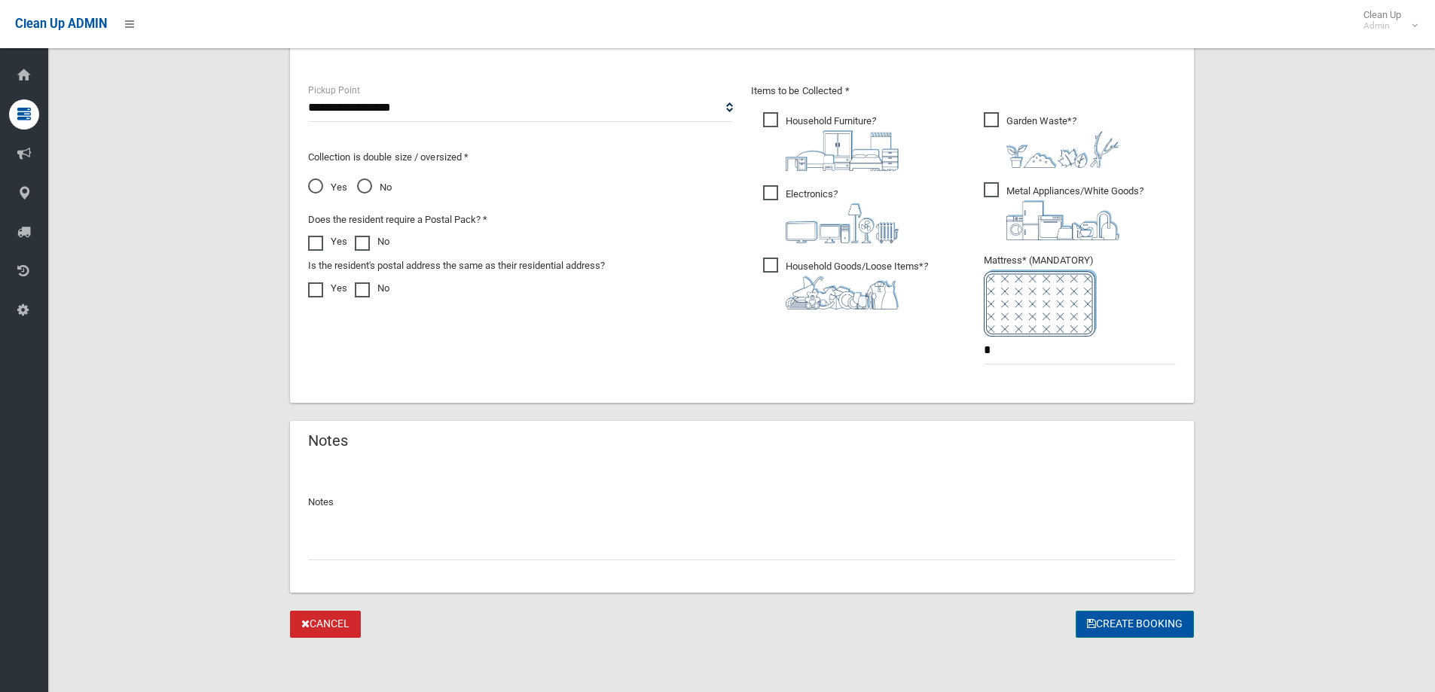
click at [1132, 623] on button "Create Booking" at bounding box center [1135, 625] width 118 height 28
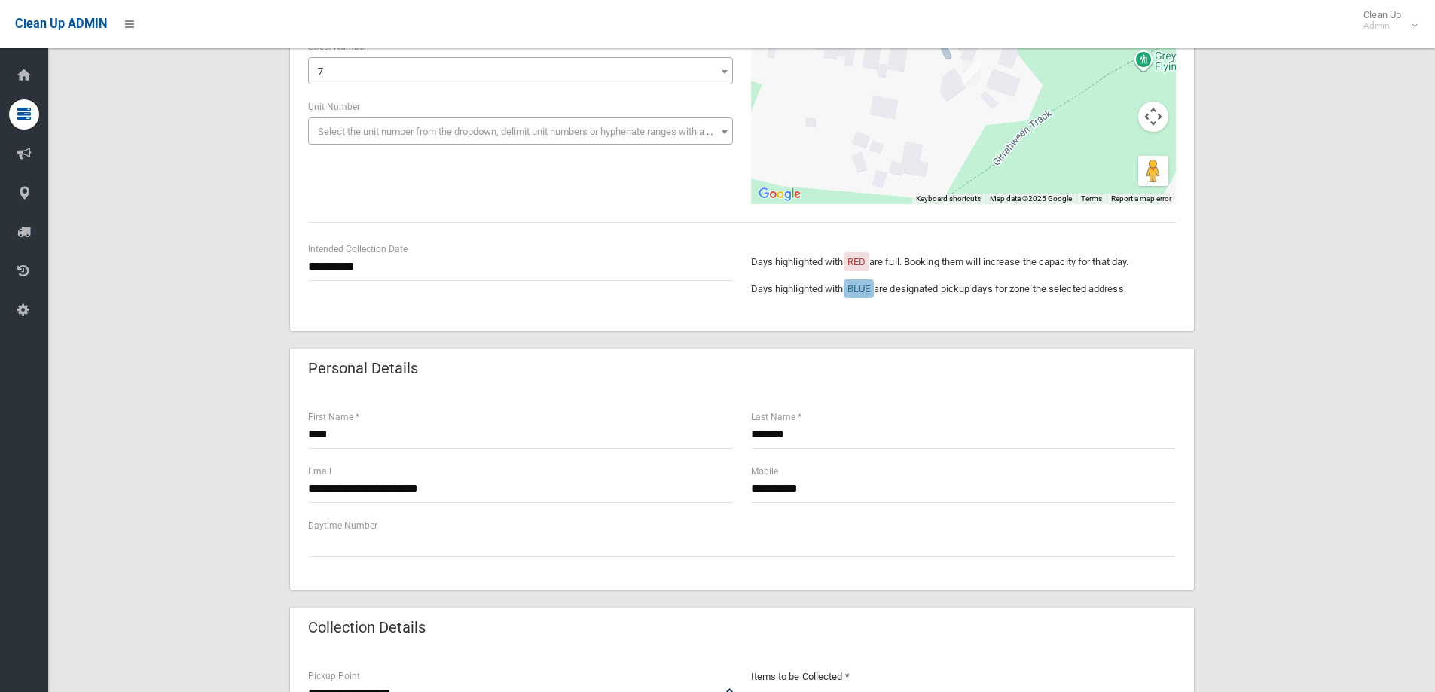
scroll to position [226, 0]
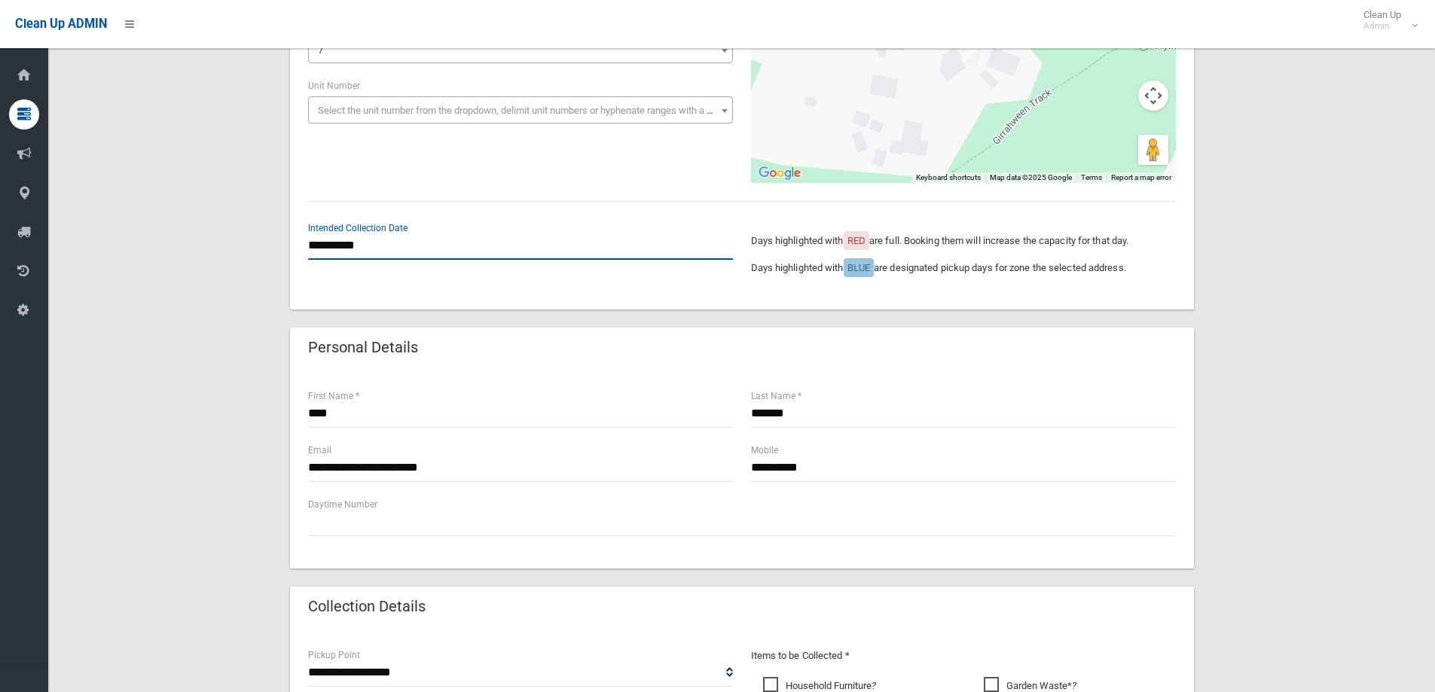
click at [362, 233] on input "**********" at bounding box center [520, 246] width 425 height 28
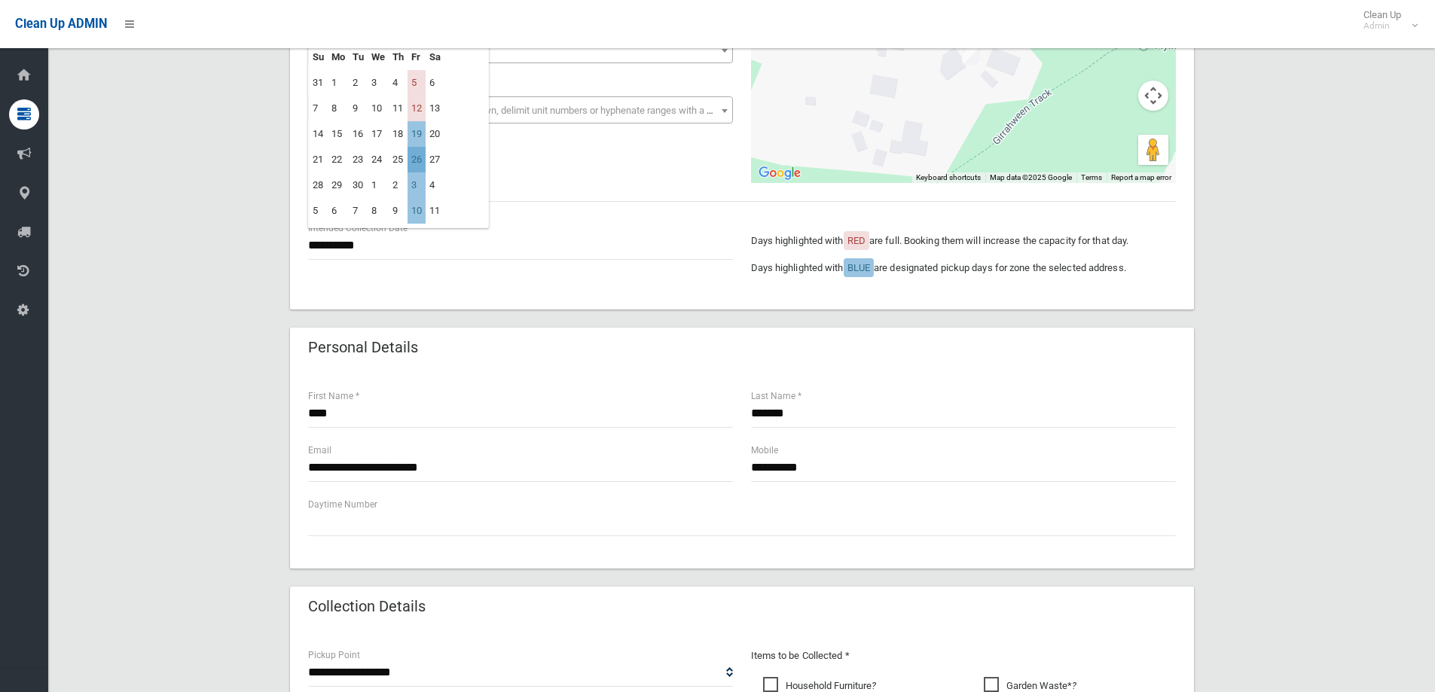
click at [420, 157] on td "26" at bounding box center [417, 160] width 18 height 26
type input "**********"
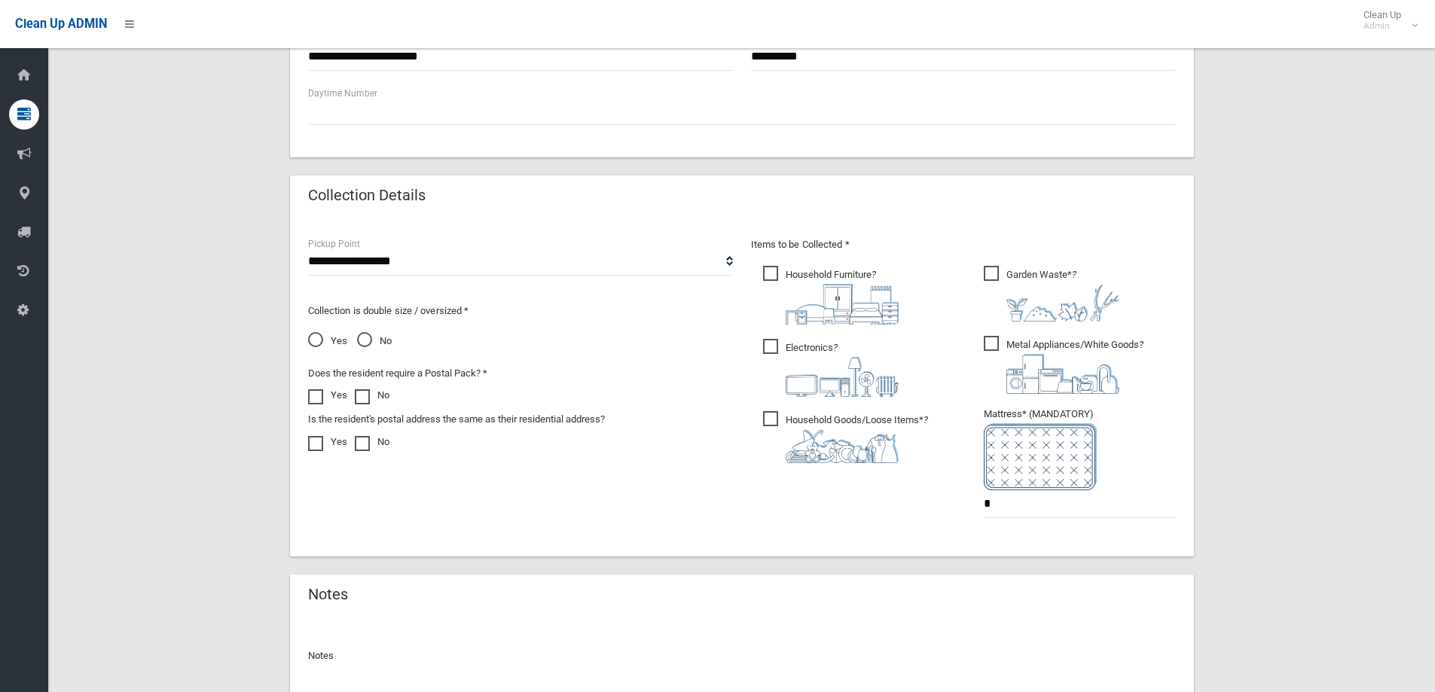
scroll to position [753, 0]
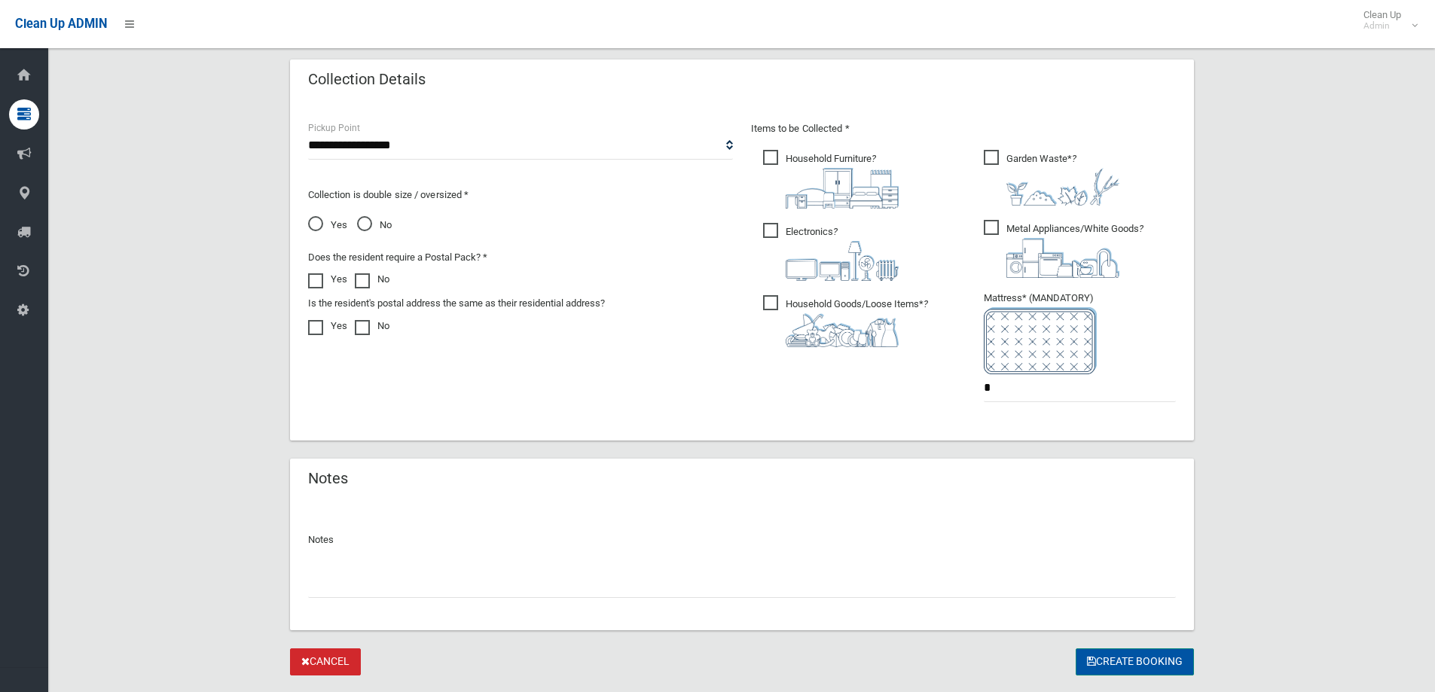
click at [1128, 663] on button "Create Booking" at bounding box center [1135, 663] width 118 height 28
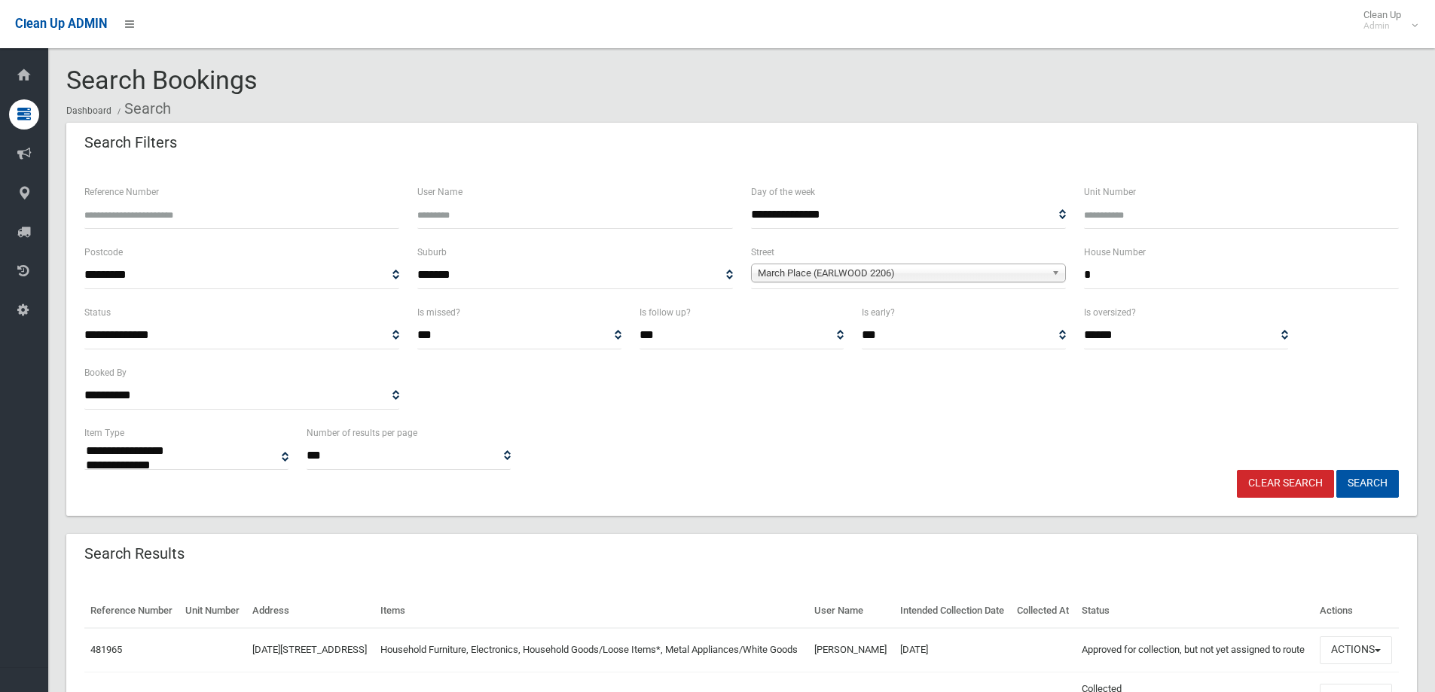
select select
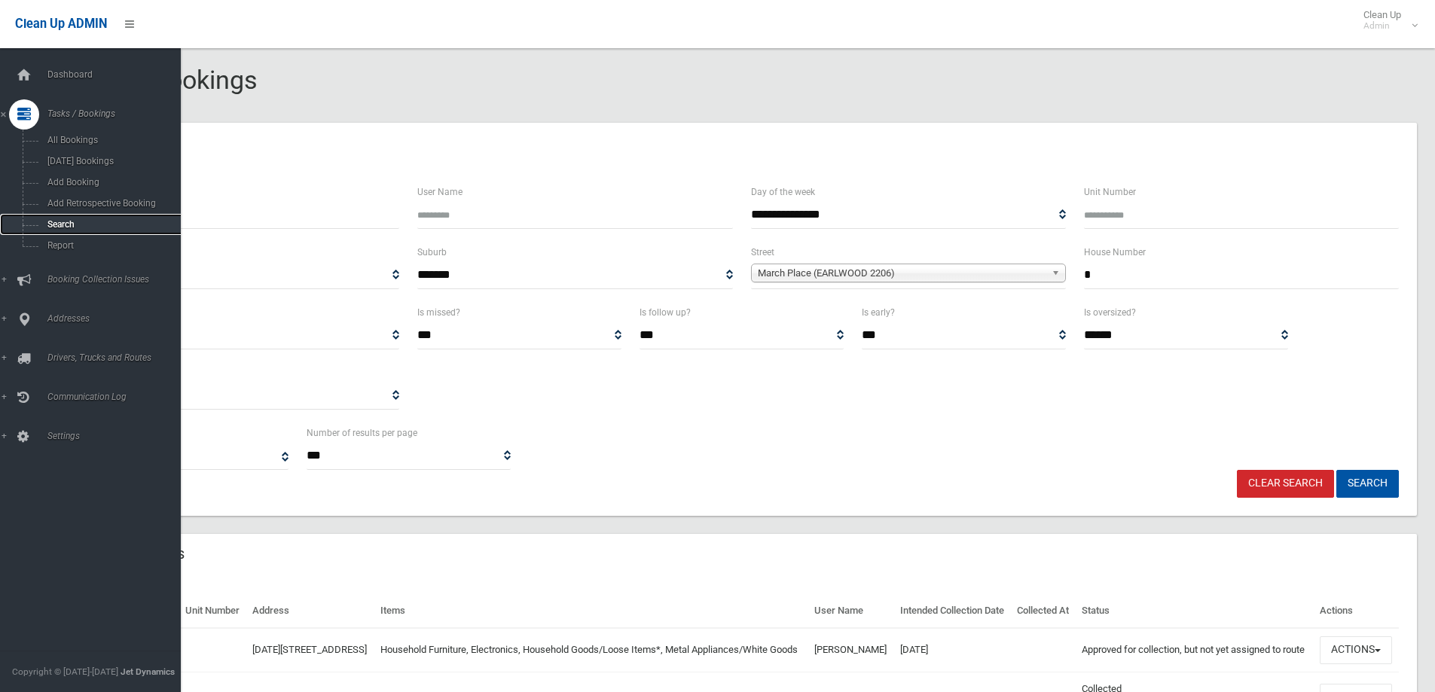
click at [60, 228] on span "Search" at bounding box center [111, 224] width 136 height 11
click at [54, 222] on span "Search" at bounding box center [111, 224] width 136 height 11
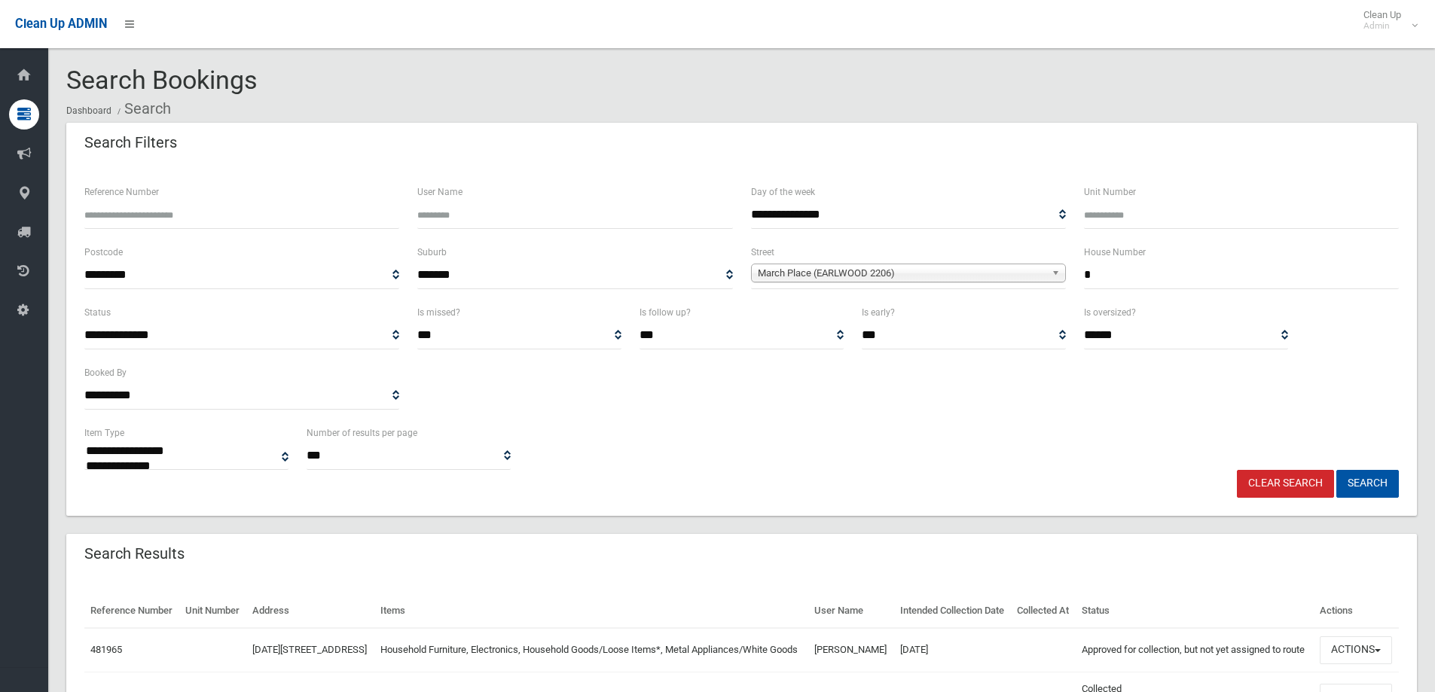
click at [1103, 270] on input "*" at bounding box center [1241, 275] width 315 height 28
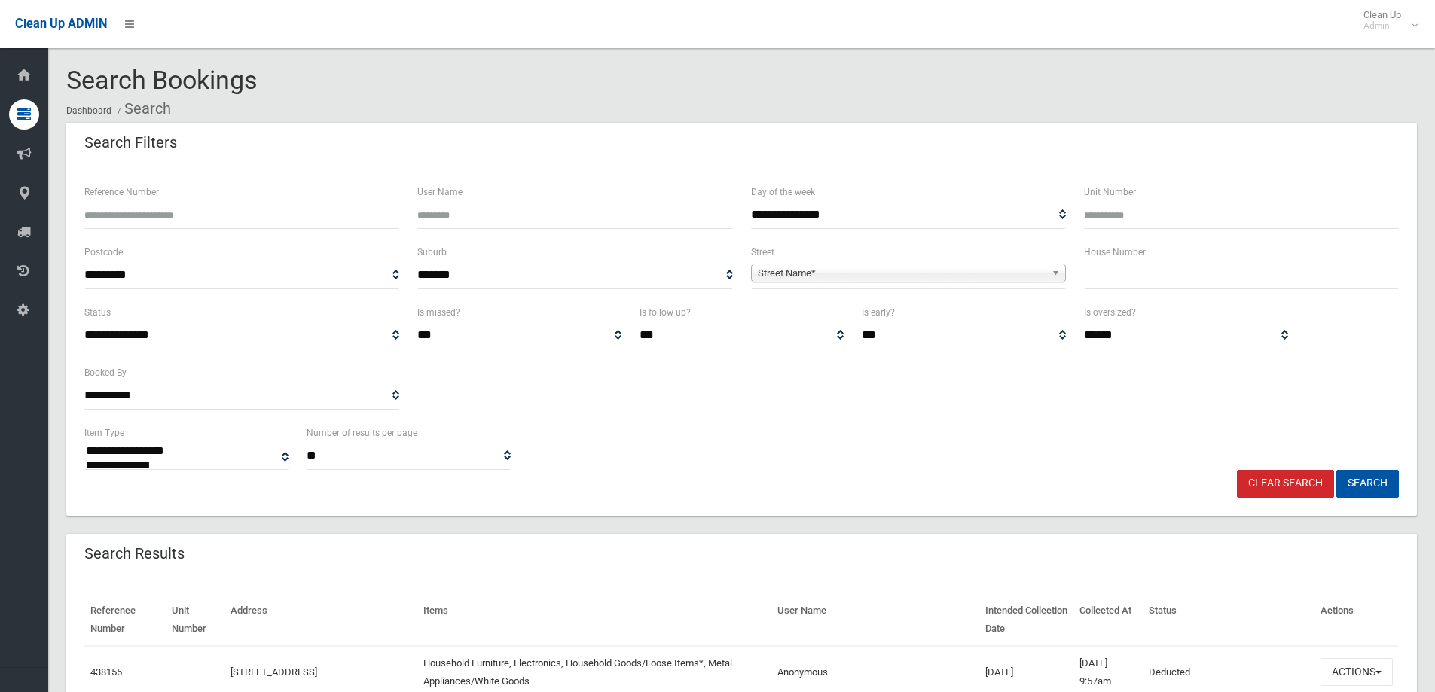
select select
click at [1111, 272] on input "text" at bounding box center [1241, 275] width 315 height 28
type input "***"
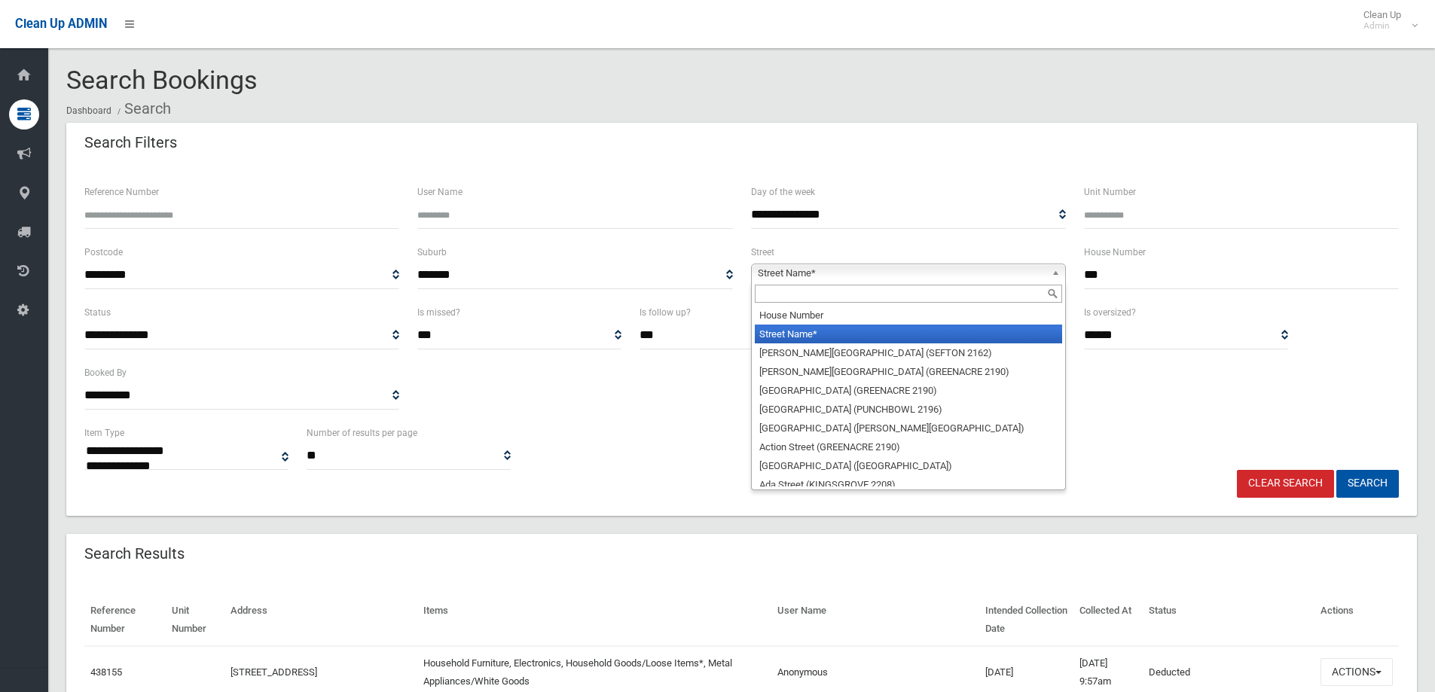
click at [775, 269] on span "Street Name*" at bounding box center [902, 273] width 288 height 18
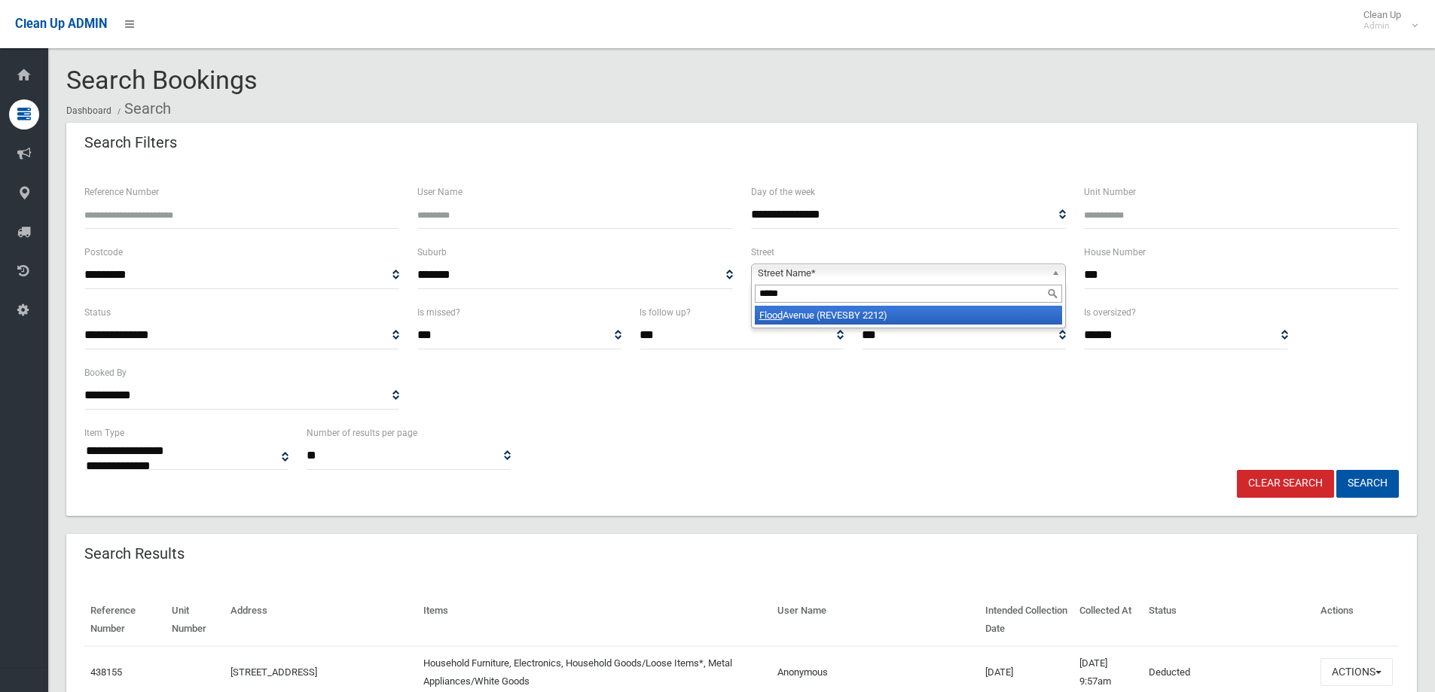
type input "*****"
click at [838, 316] on li "Flood Avenue (REVESBY 2212)" at bounding box center [908, 315] width 307 height 19
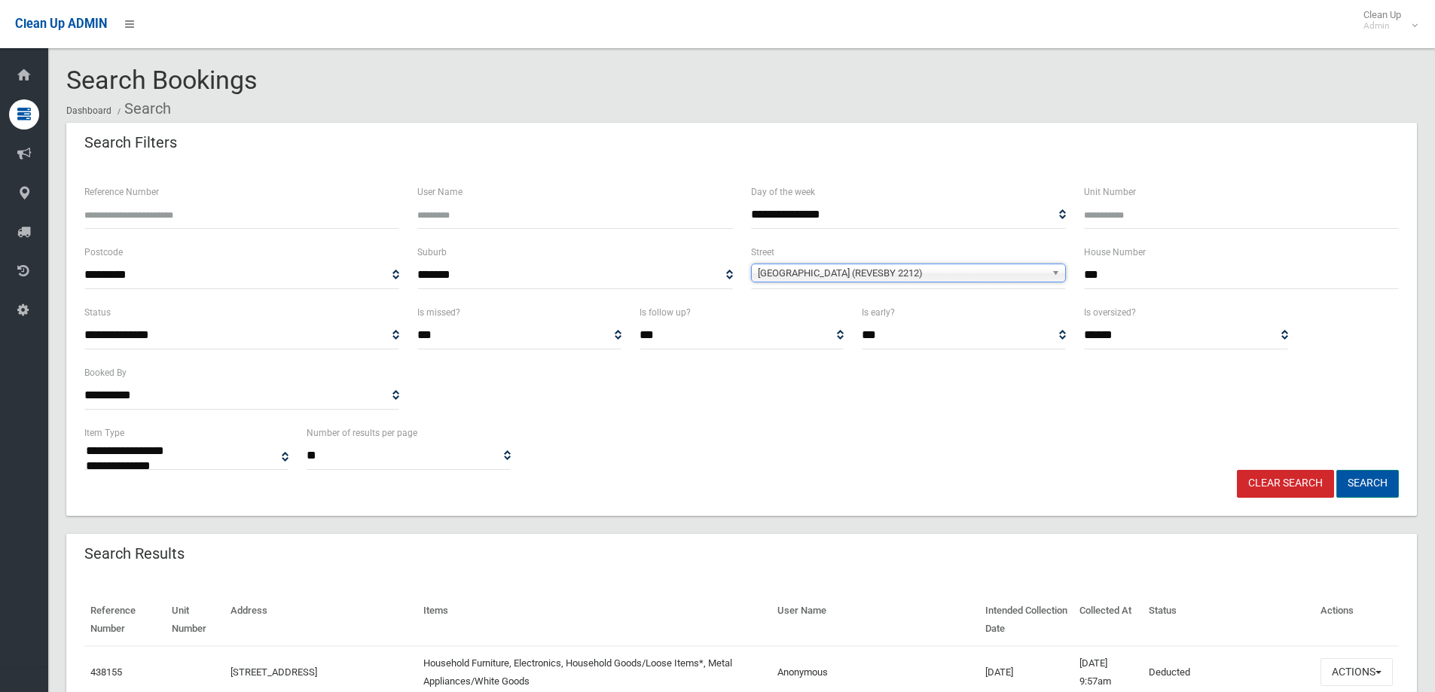
click at [1364, 481] on button "Search" at bounding box center [1367, 484] width 63 height 28
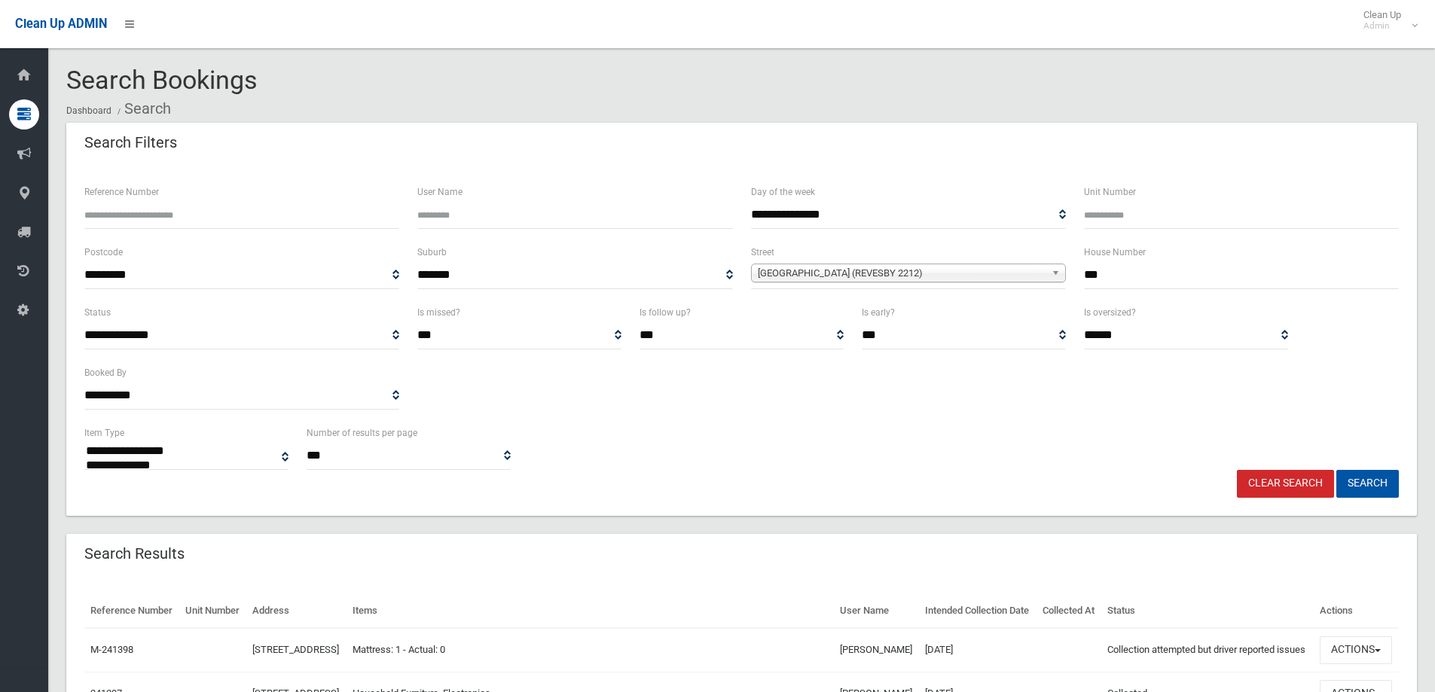
select select
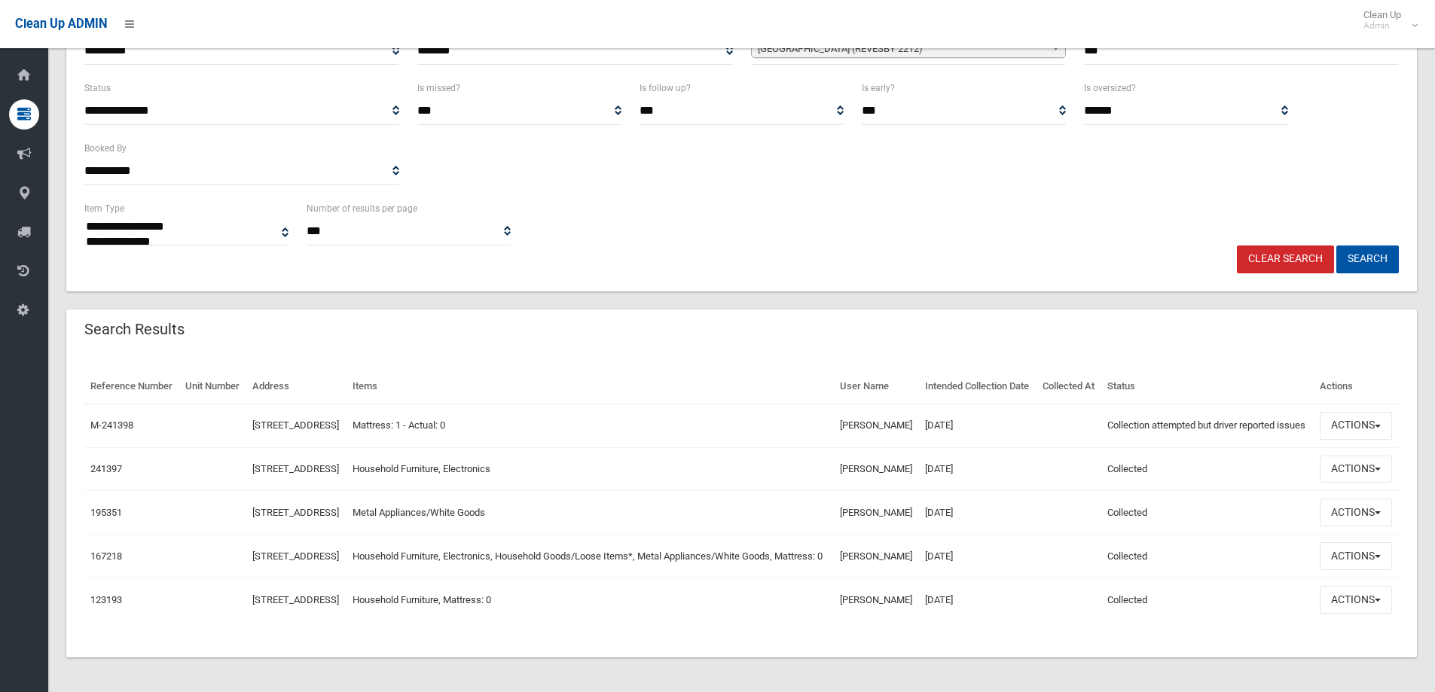
scroll to position [226, 0]
